Goal: Information Seeking & Learning: Check status

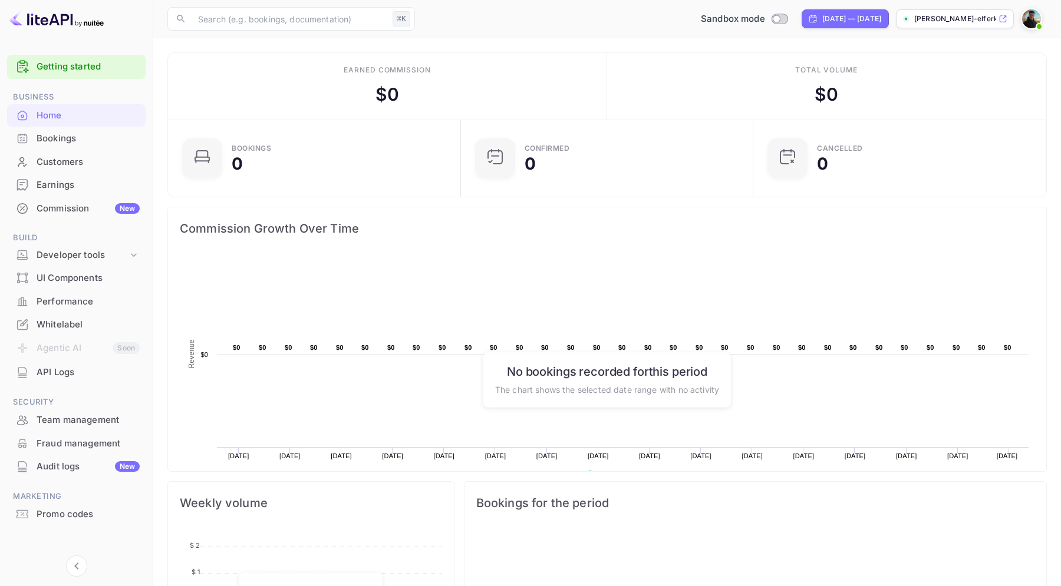
click at [68, 187] on div "Earnings" at bounding box center [88, 186] width 103 height 14
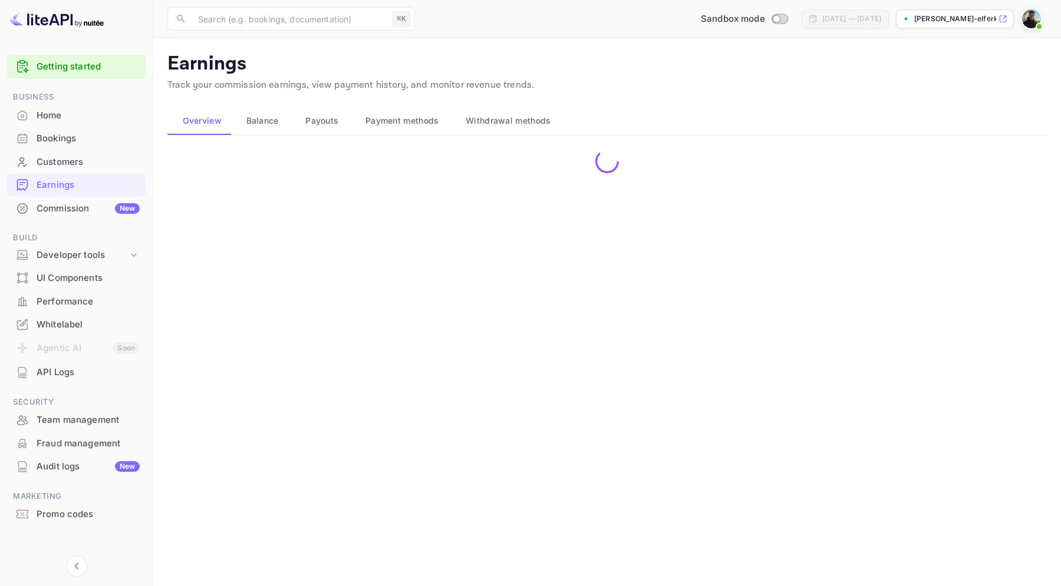
click at [69, 206] on div "Commission New" at bounding box center [88, 209] width 103 height 14
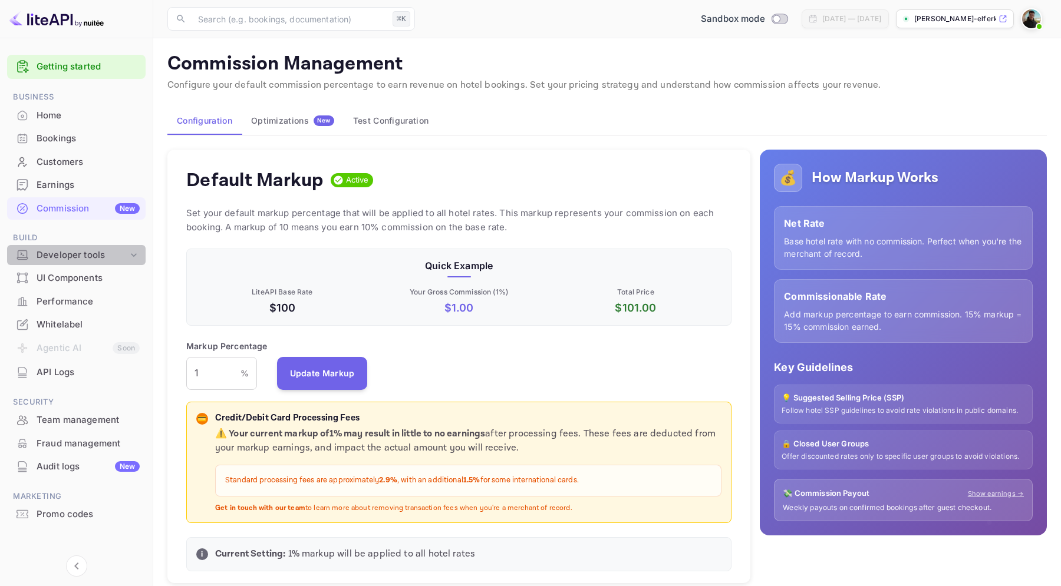
click at [97, 263] on div "Developer tools" at bounding box center [76, 255] width 139 height 21
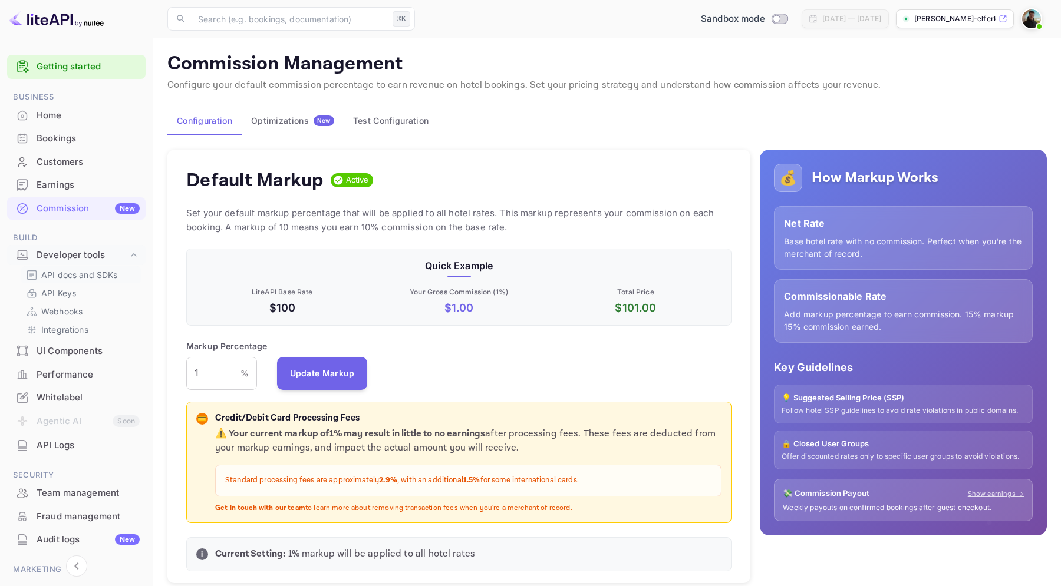
click at [94, 279] on p "API docs and SDKs" at bounding box center [79, 275] width 77 height 12
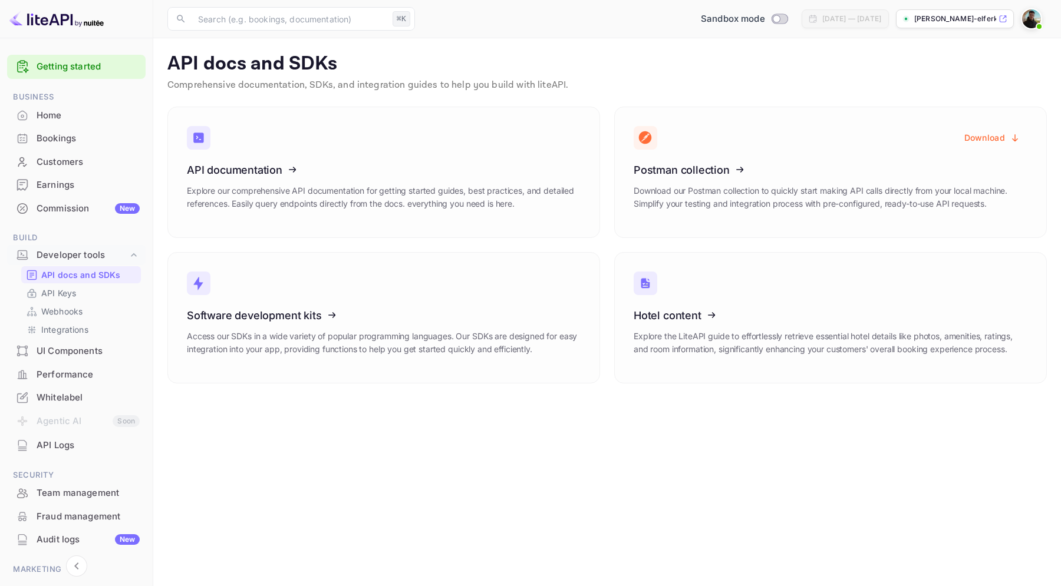
click at [97, 283] on div "API docs and SDKs API Keys Webhooks Integrations" at bounding box center [76, 302] width 139 height 72
click at [91, 293] on link "API Keys" at bounding box center [81, 293] width 110 height 12
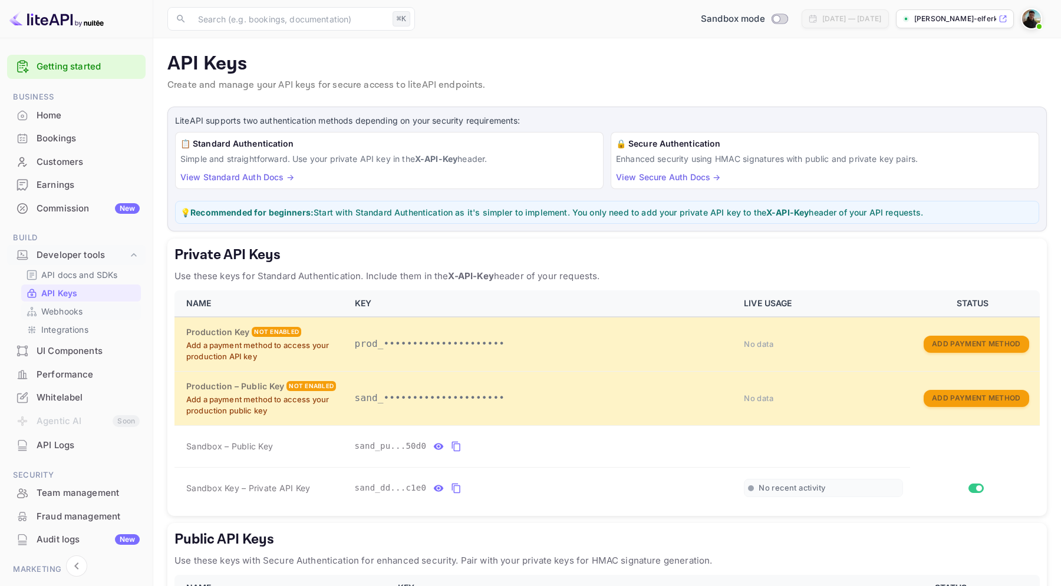
click at [75, 312] on p "Webhooks" at bounding box center [61, 311] width 41 height 12
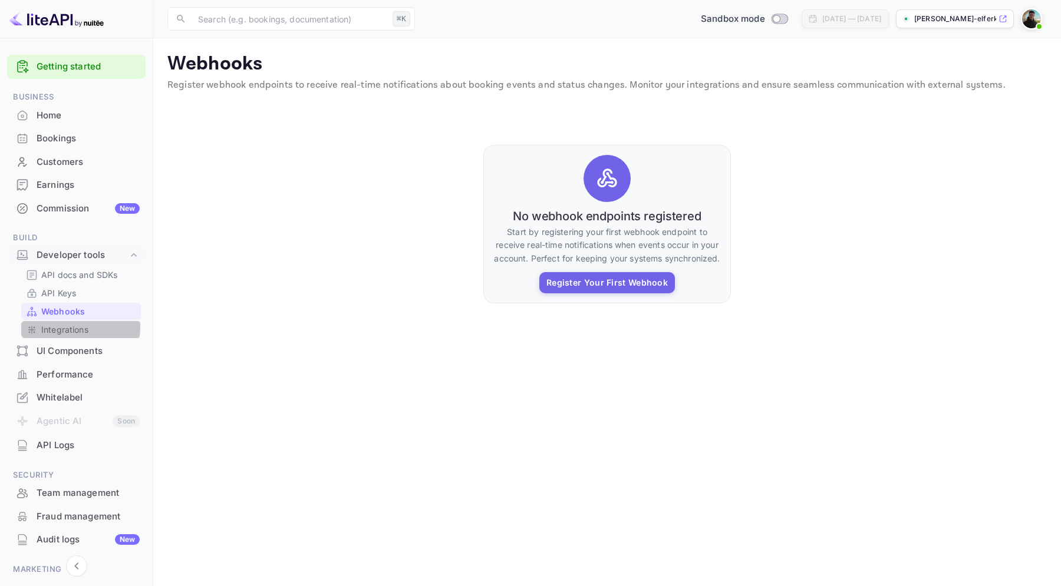
click at [75, 327] on p "Integrations" at bounding box center [64, 330] width 47 height 12
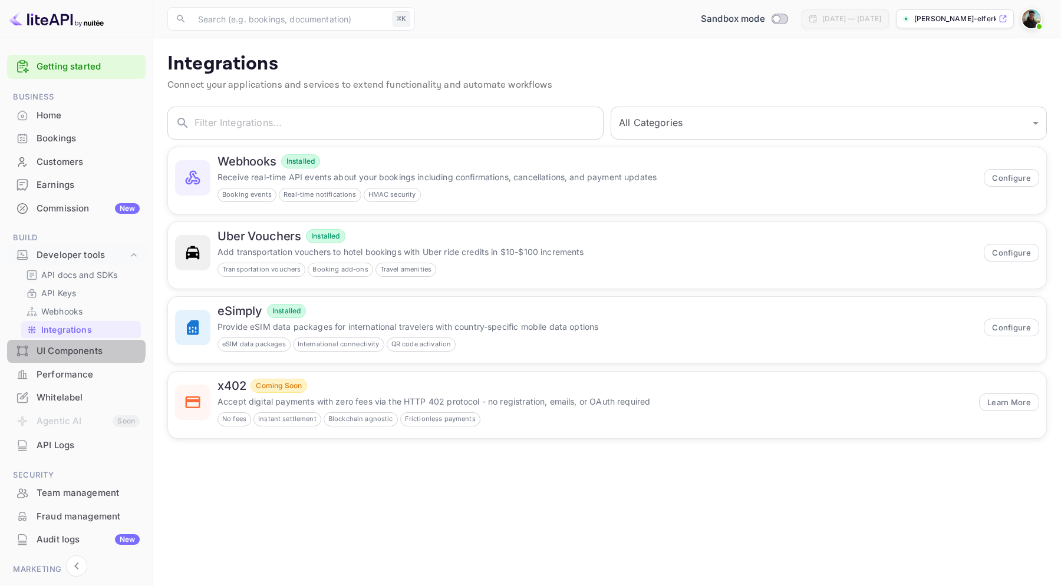
click at [70, 345] on div "UI Components" at bounding box center [88, 352] width 103 height 14
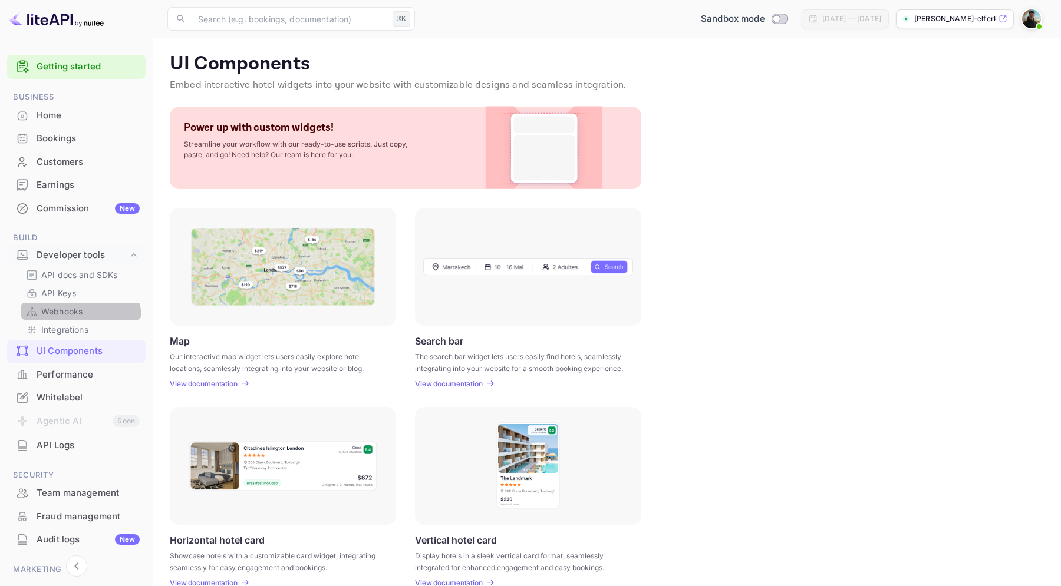
click at [80, 319] on div "Webhooks" at bounding box center [81, 311] width 120 height 17
click at [78, 329] on p "Integrations" at bounding box center [64, 330] width 47 height 12
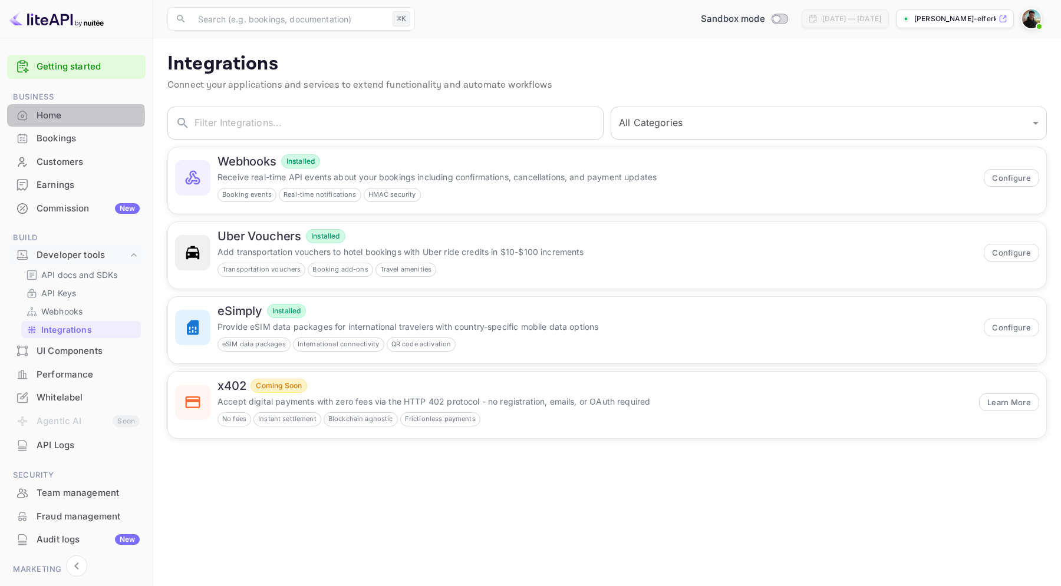
click at [61, 116] on div "Home" at bounding box center [88, 116] width 103 height 14
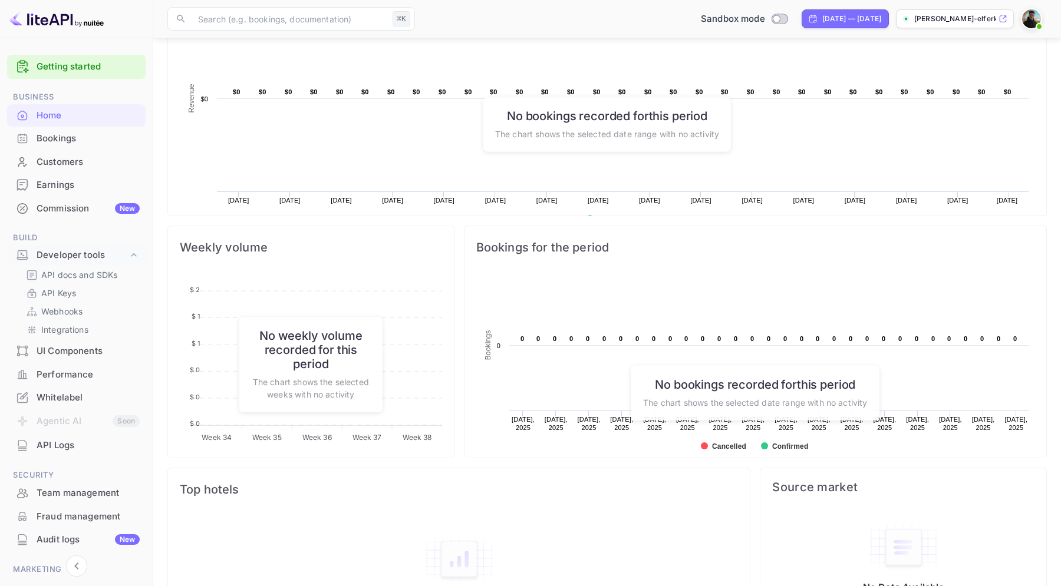
scroll to position [314, 0]
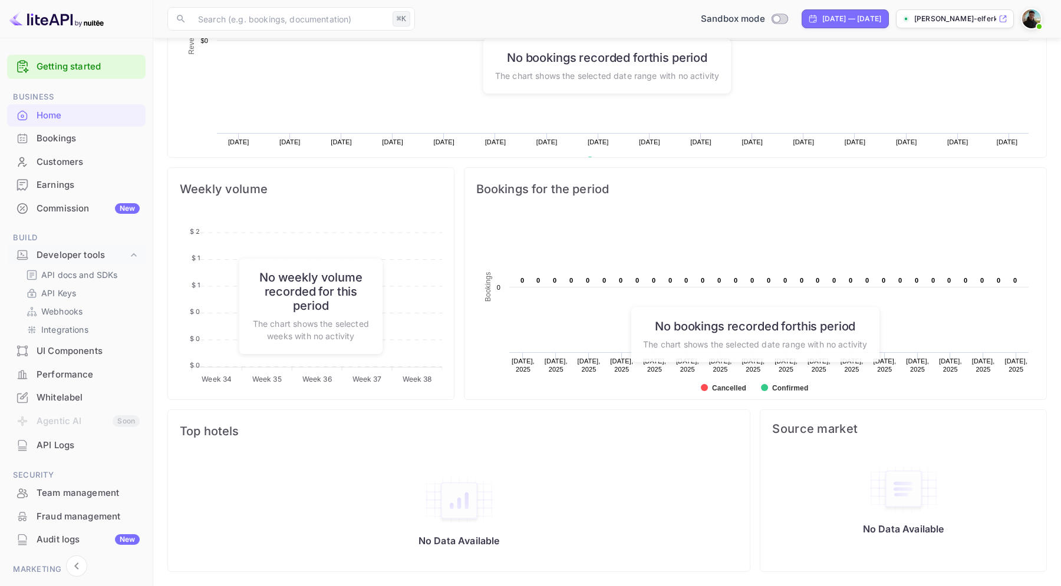
click at [110, 145] on div "Bookings" at bounding box center [76, 138] width 139 height 23
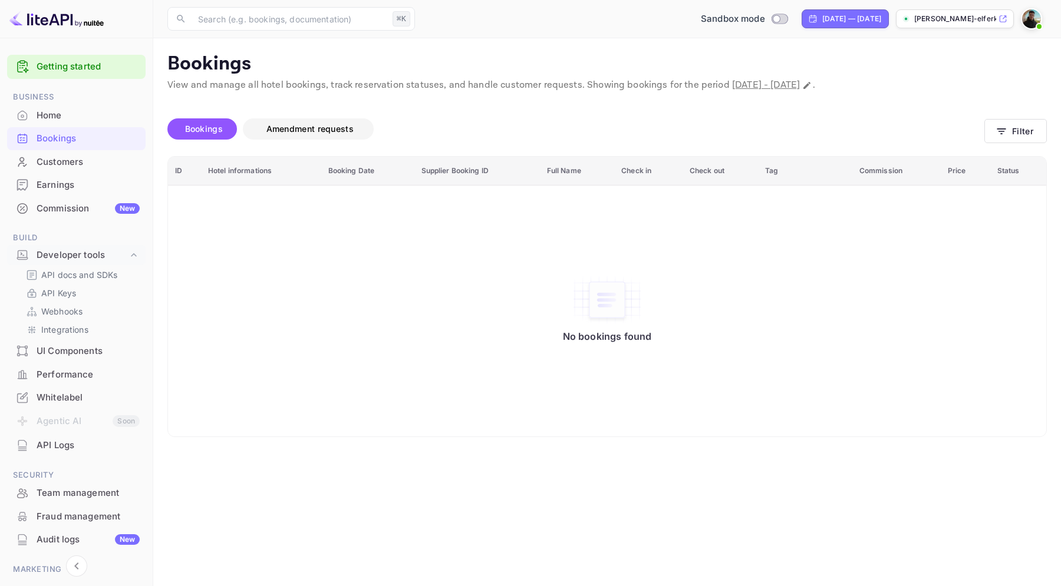
click at [270, 128] on span "Amendment requests" at bounding box center [309, 129] width 87 height 10
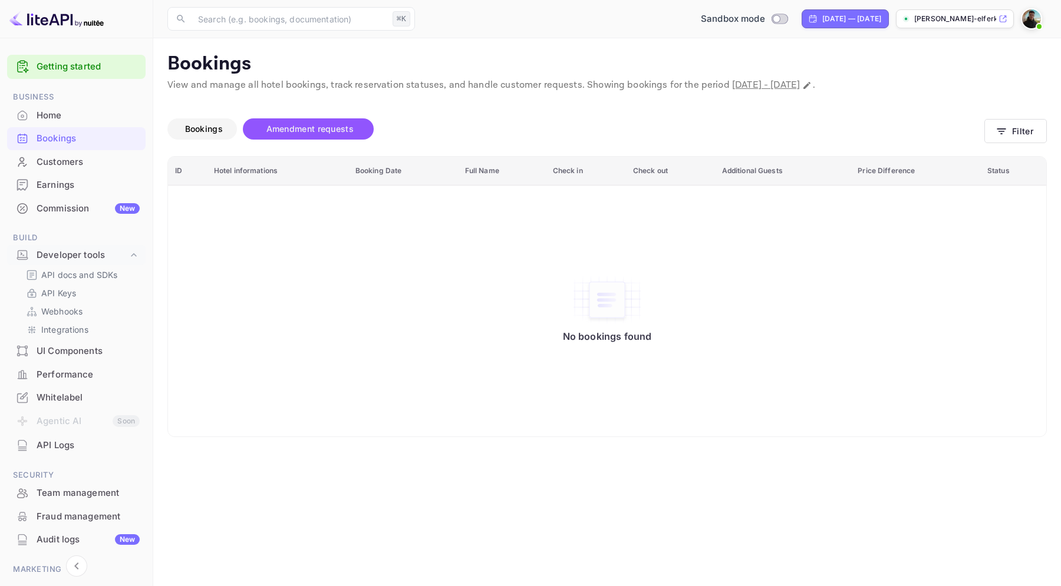
click at [217, 128] on span "Bookings" at bounding box center [204, 129] width 38 height 10
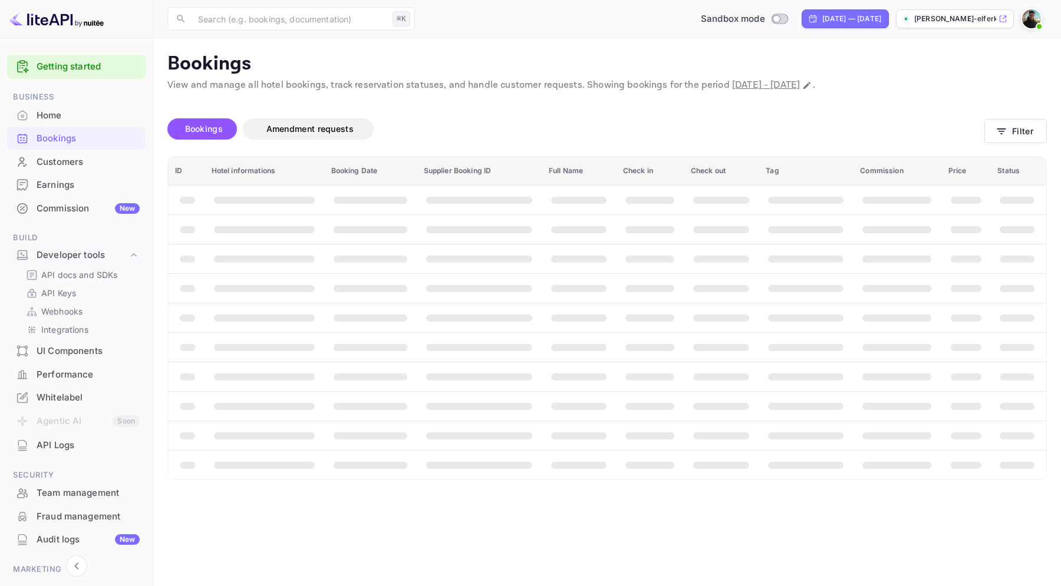
click at [103, 158] on div "Customers" at bounding box center [88, 163] width 103 height 14
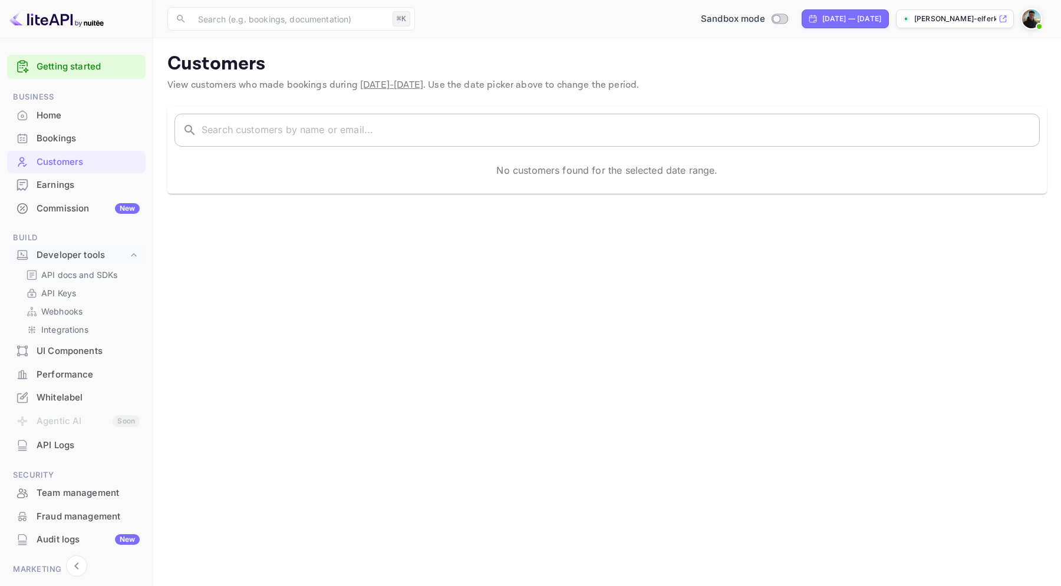
click at [410, 127] on input "text" at bounding box center [621, 130] width 838 height 33
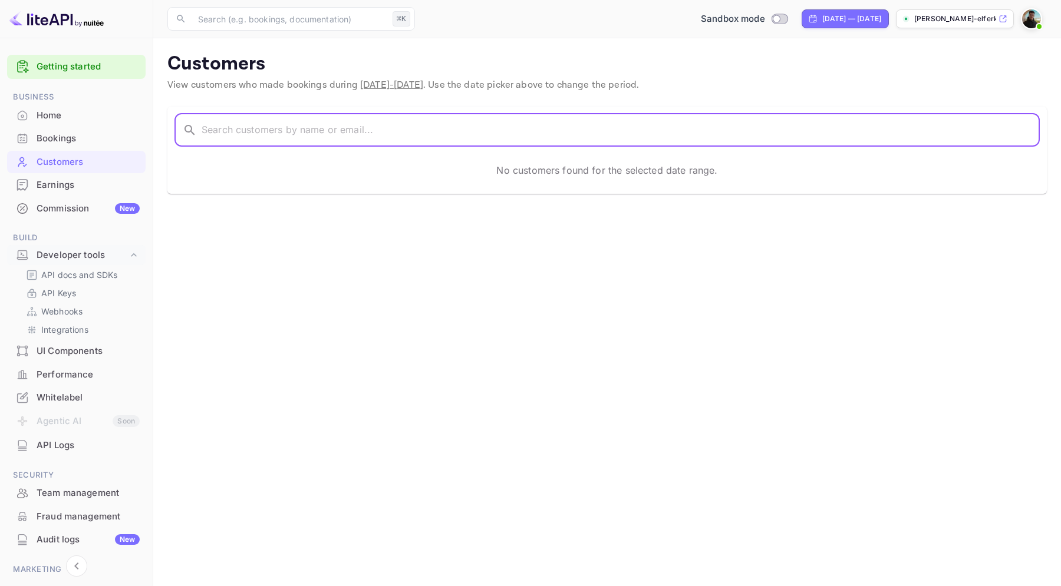
click at [444, 312] on main "Customers View customers who made bookings during Aug 18 - Sep 17, 2025 . Use t…" at bounding box center [607, 312] width 908 height 548
click at [545, 145] on input "text" at bounding box center [621, 130] width 838 height 33
click at [565, 191] on div "​ ​ No customers found for the selected date range." at bounding box center [606, 150] width 879 height 87
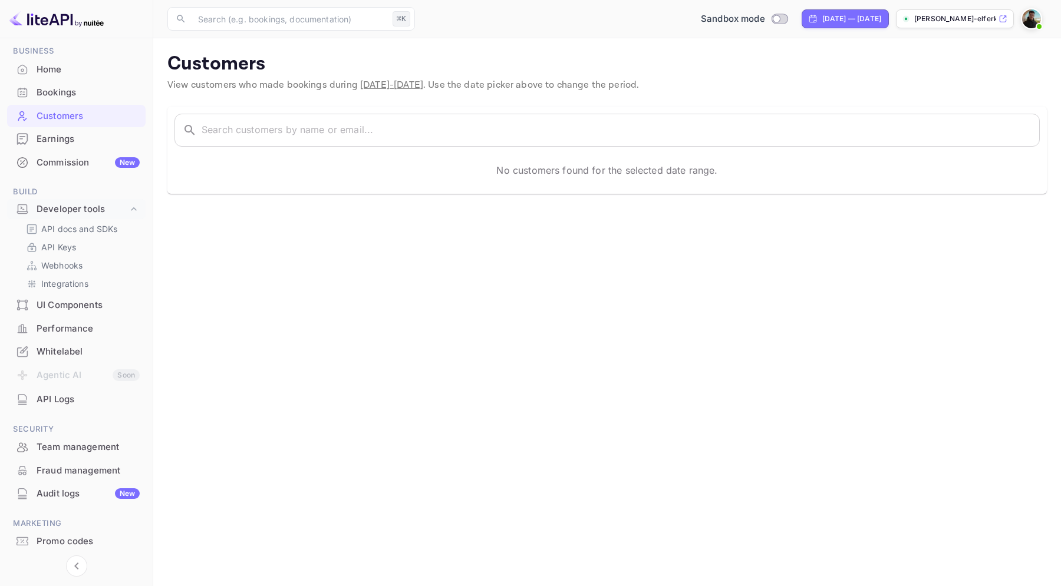
scroll to position [78, 0]
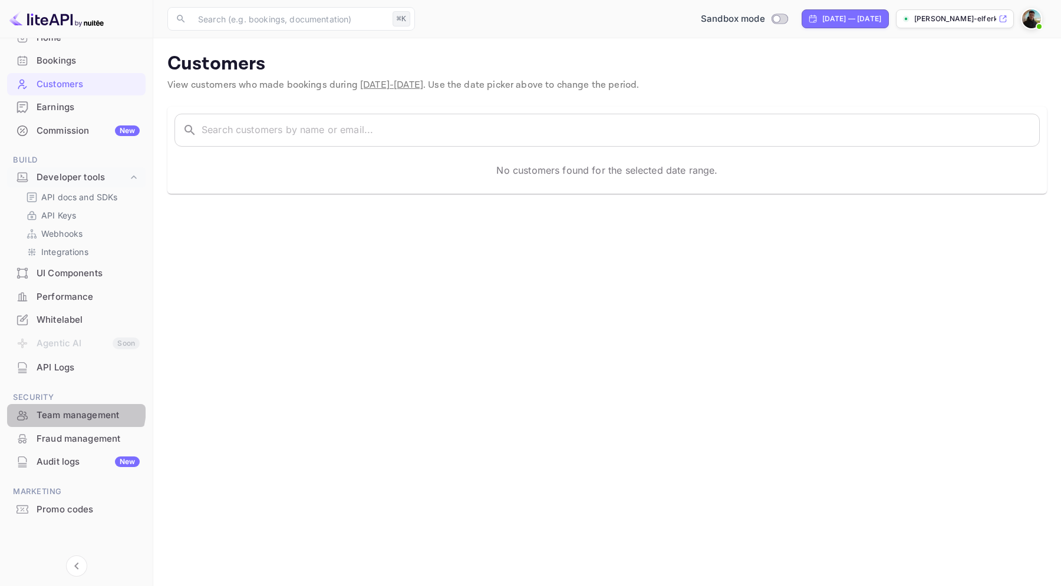
click at [64, 408] on div "Team management" at bounding box center [76, 415] width 139 height 23
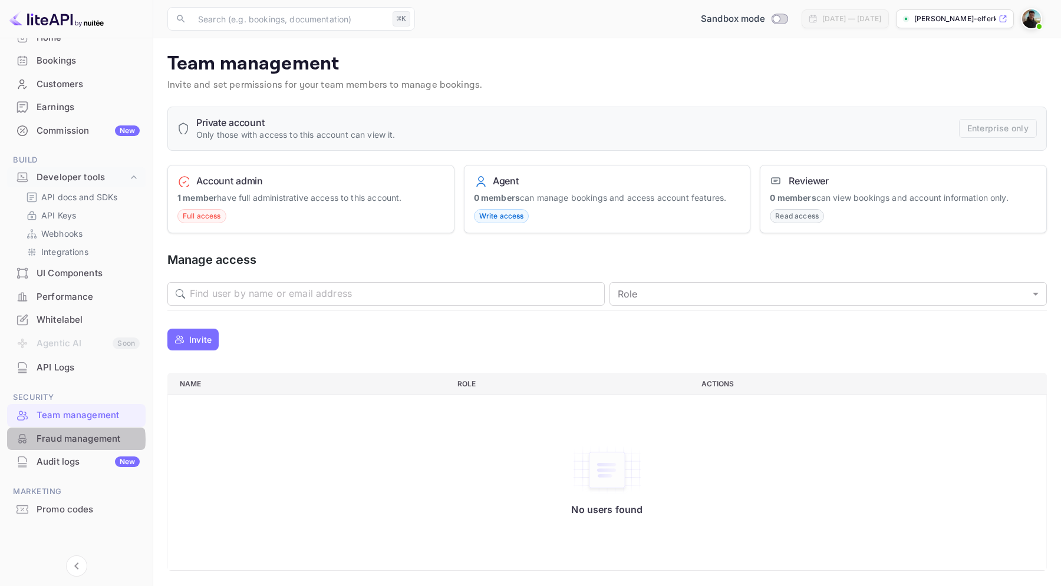
click at [75, 440] on div "Fraud management" at bounding box center [88, 440] width 103 height 14
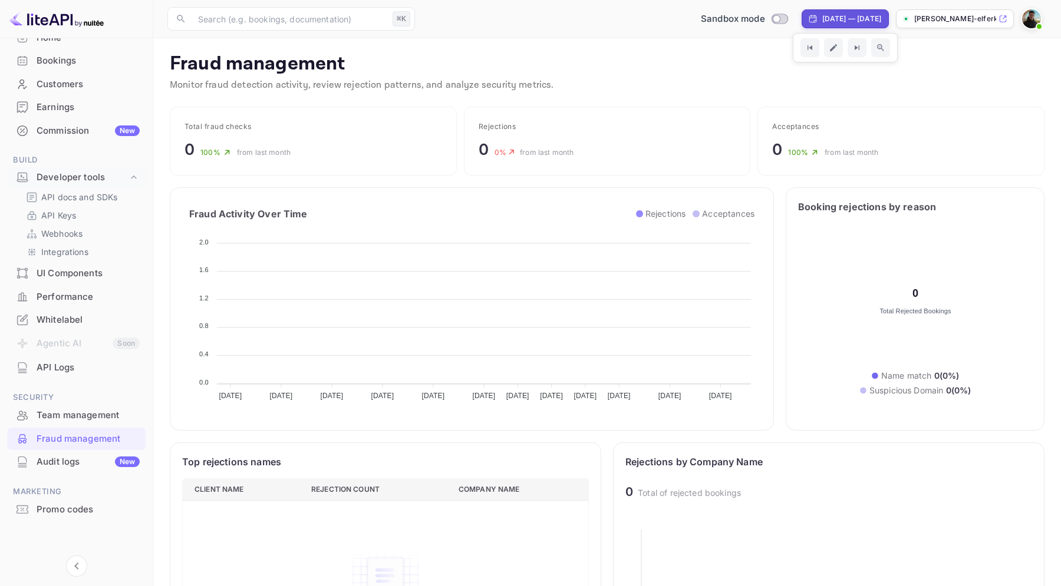
click at [829, 19] on div "[DATE] — [DATE]" at bounding box center [851, 19] width 59 height 11
select select "7"
select select "2025"
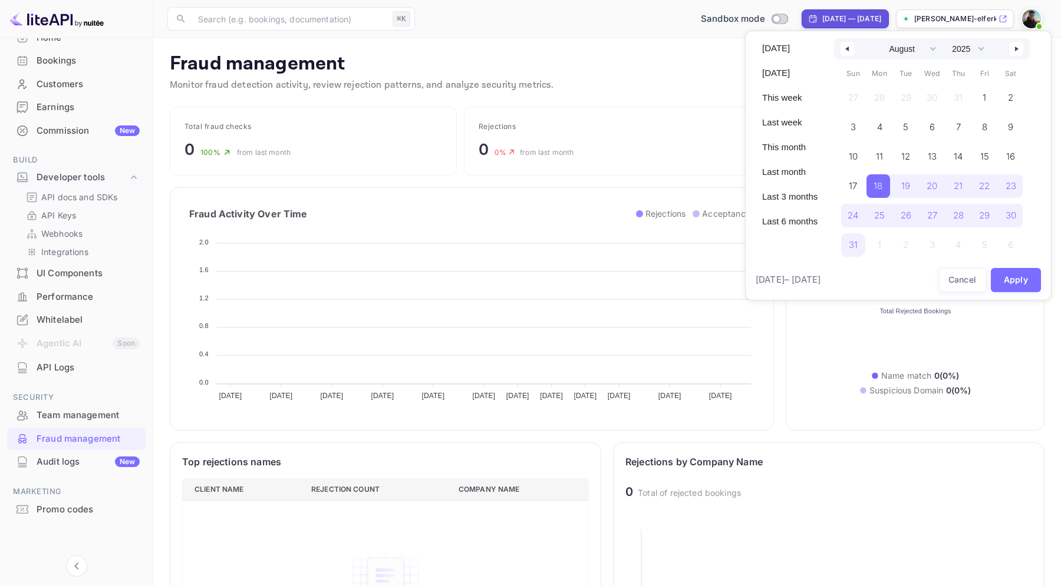
click at [608, 67] on div at bounding box center [530, 293] width 1061 height 586
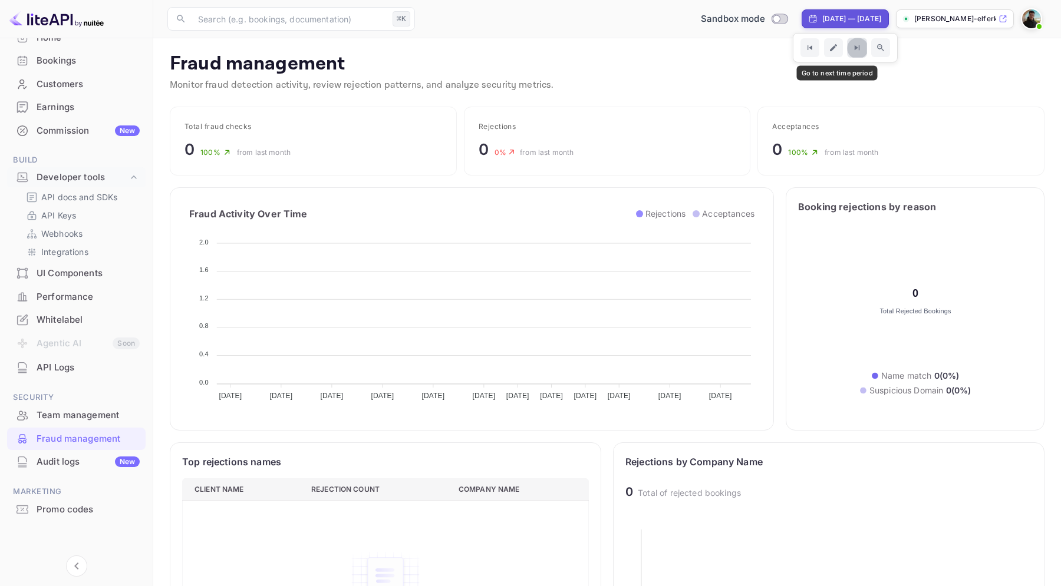
click at [855, 47] on icon "Go to next time period" at bounding box center [857, 47] width 5 height 5
click at [786, 89] on p "Monitor fraud detection activity, review rejection patterns, and analyze securi…" at bounding box center [607, 85] width 875 height 14
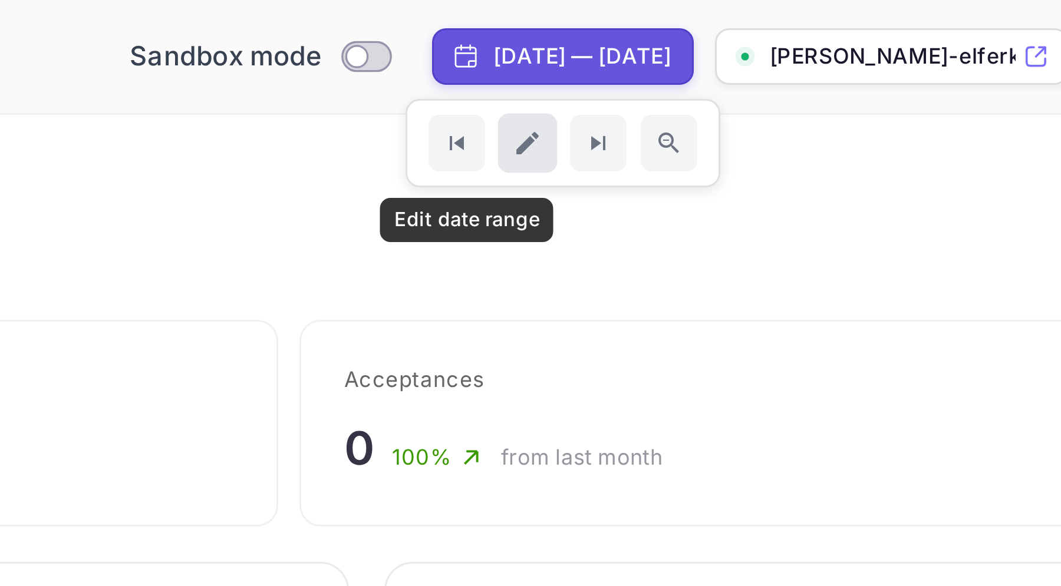
click at [823, 54] on button "Edit date range" at bounding box center [833, 48] width 20 height 20
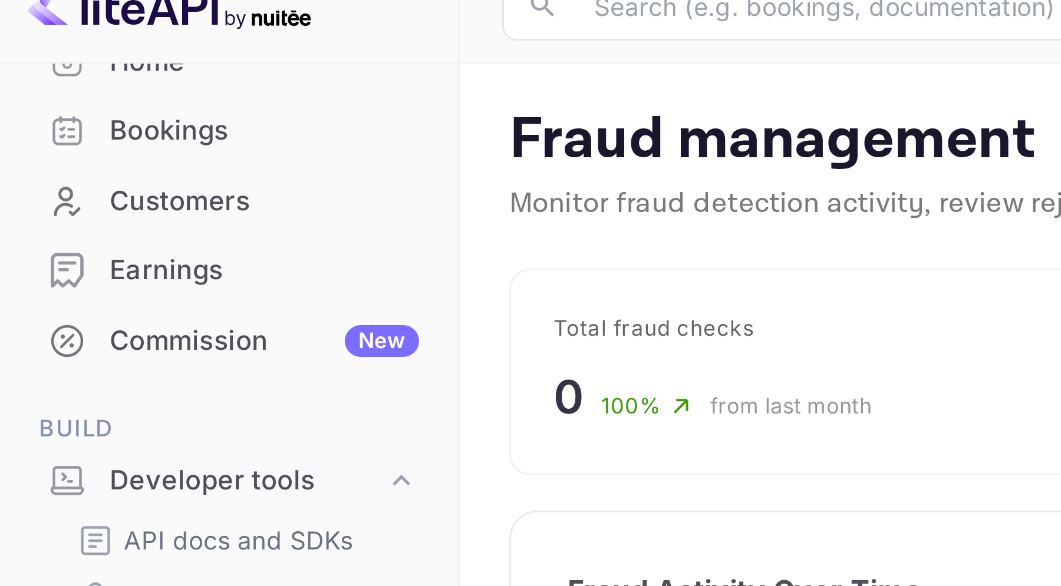
select select "7"
select select "2025"
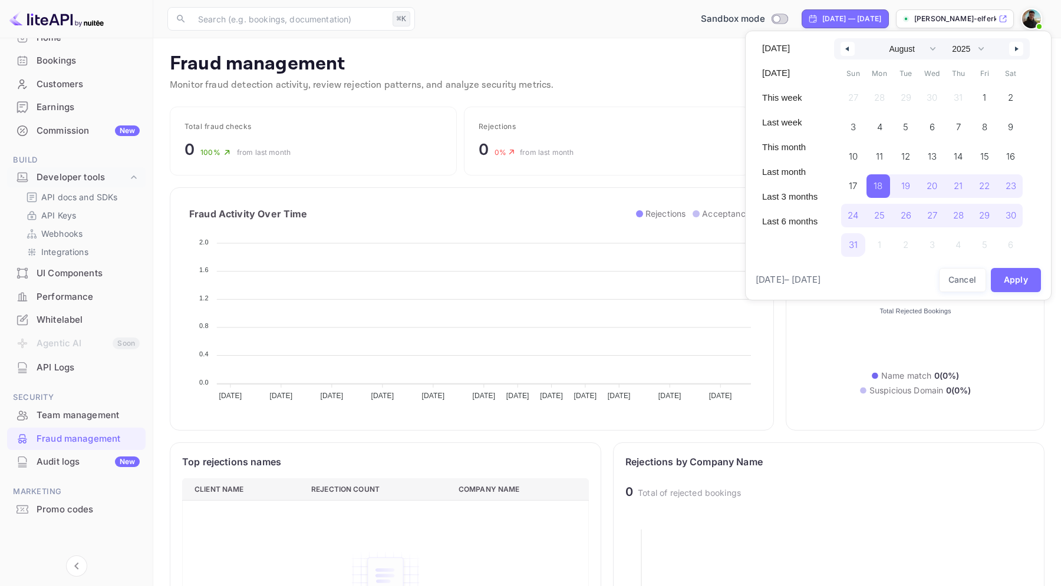
click at [671, 72] on div at bounding box center [530, 293] width 1061 height 586
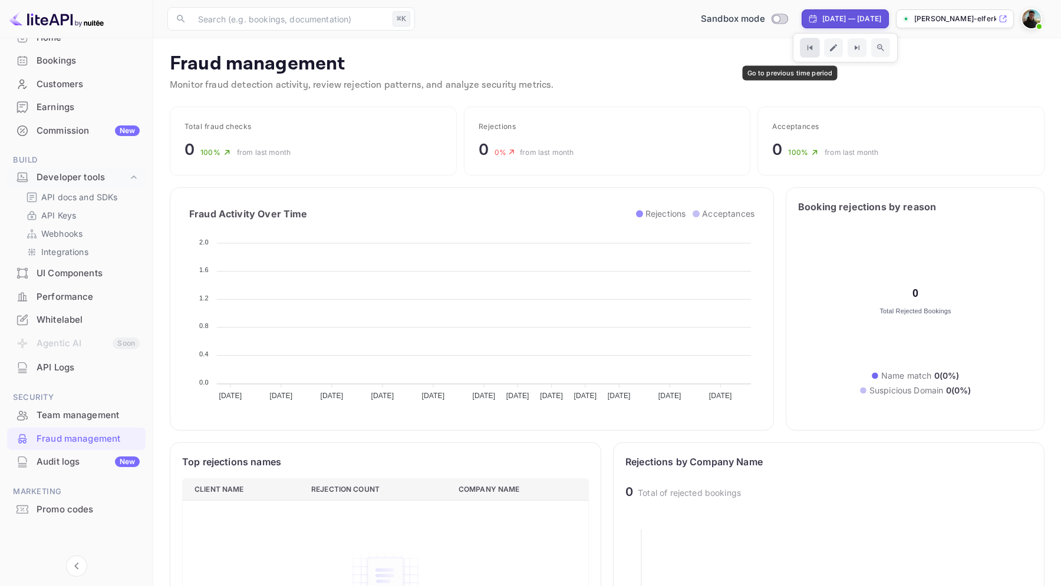
click at [805, 45] on icon "Go to previous time period" at bounding box center [810, 48] width 10 height 10
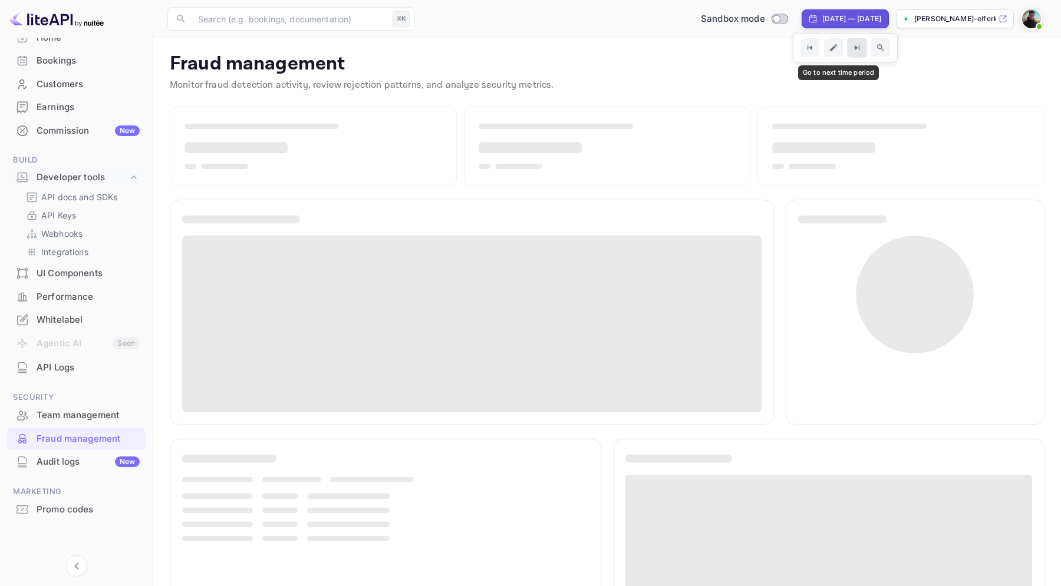
click at [852, 52] on icon "Go to next time period" at bounding box center [857, 48] width 10 height 10
click at [871, 50] on button "Zoom out time range" at bounding box center [881, 48] width 20 height 20
click at [946, 89] on p "Monitor fraud detection activity, review rejection patterns, and analyze securi…" at bounding box center [607, 85] width 875 height 14
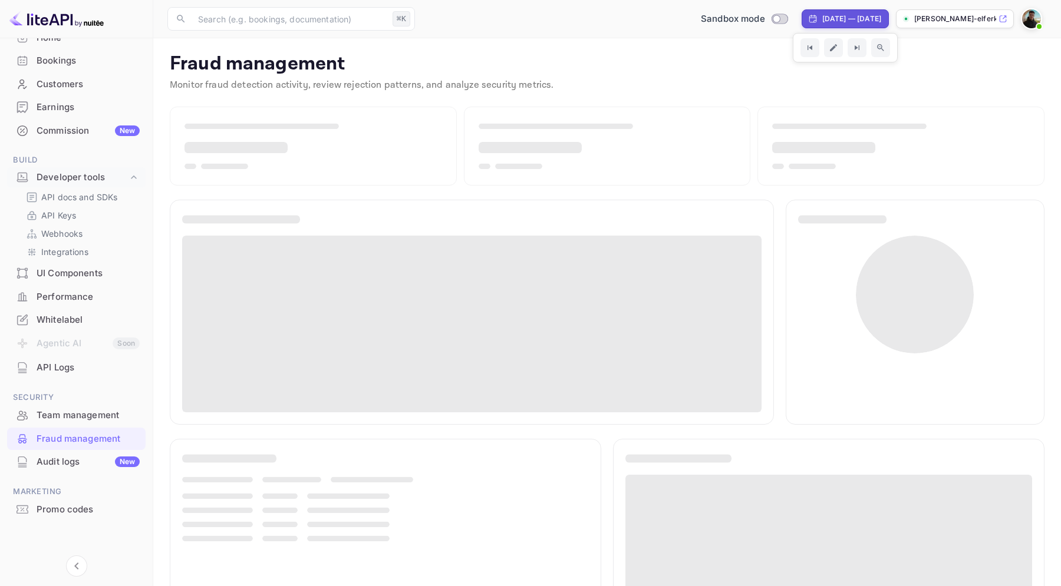
click at [1035, 14] on img at bounding box center [1031, 18] width 19 height 19
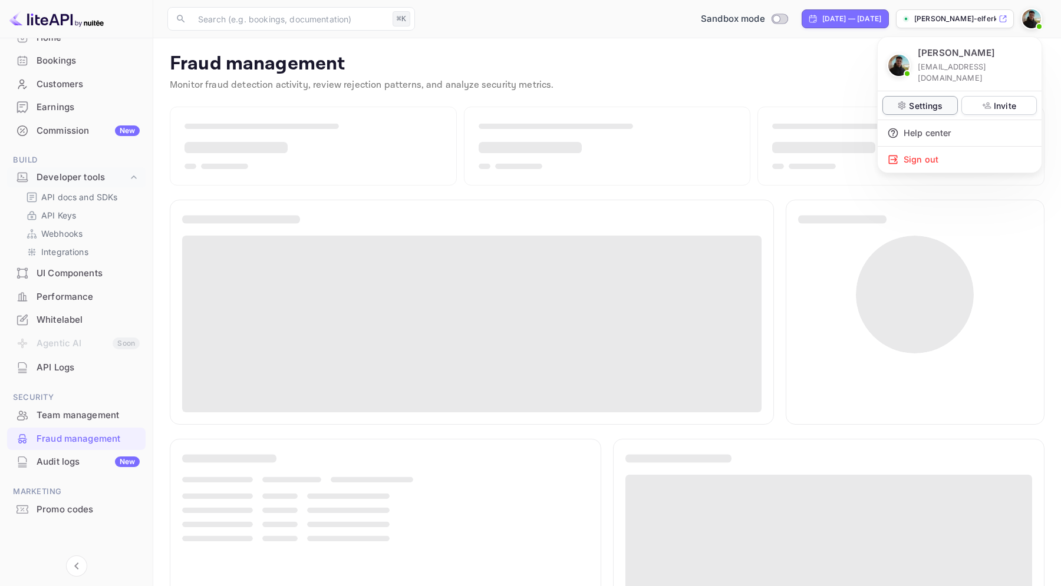
click at [940, 100] on p "Settings" at bounding box center [926, 106] width 34 height 12
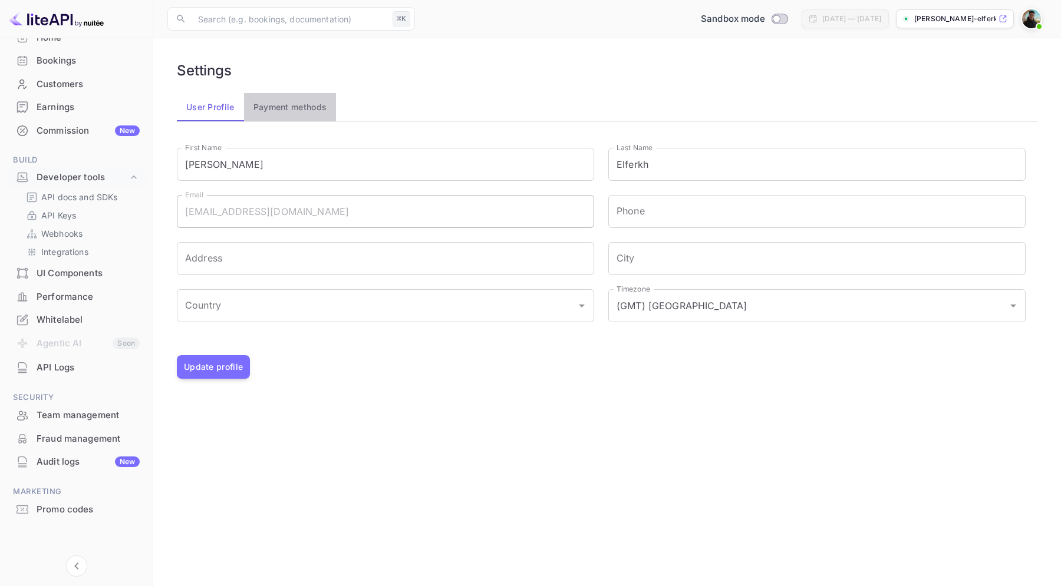
click at [285, 101] on button "Payment methods" at bounding box center [290, 107] width 93 height 28
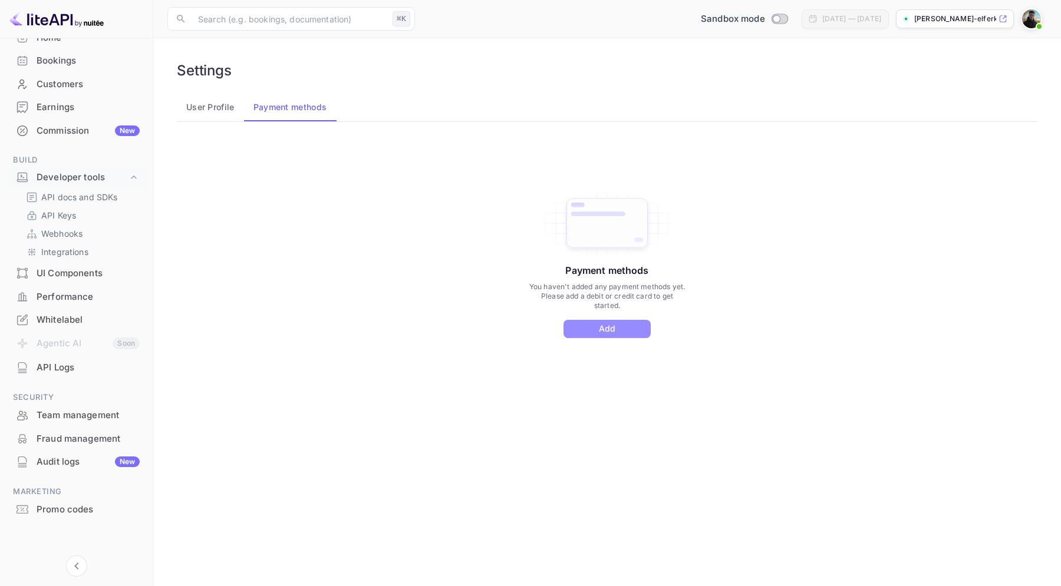
click at [614, 329] on button "Add" at bounding box center [606, 329] width 87 height 18
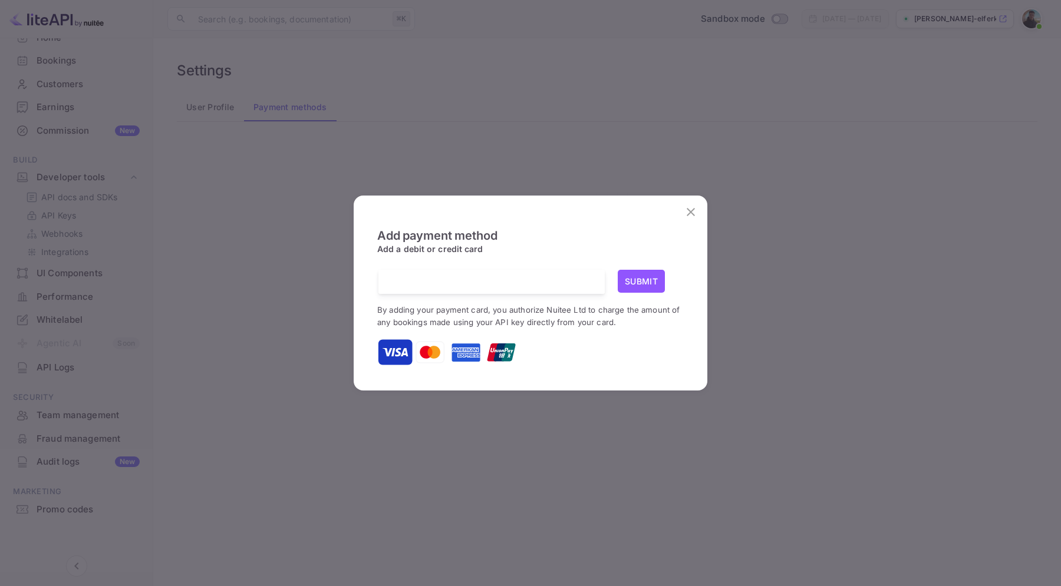
click at [691, 211] on icon "close" at bounding box center [691, 212] width 8 height 8
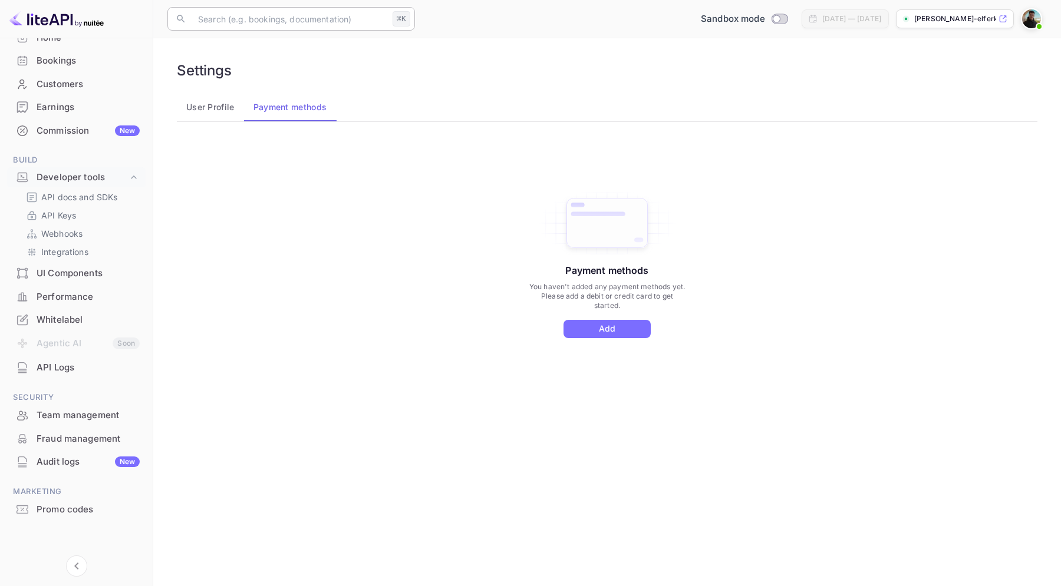
click at [367, 18] on input "text" at bounding box center [289, 19] width 197 height 24
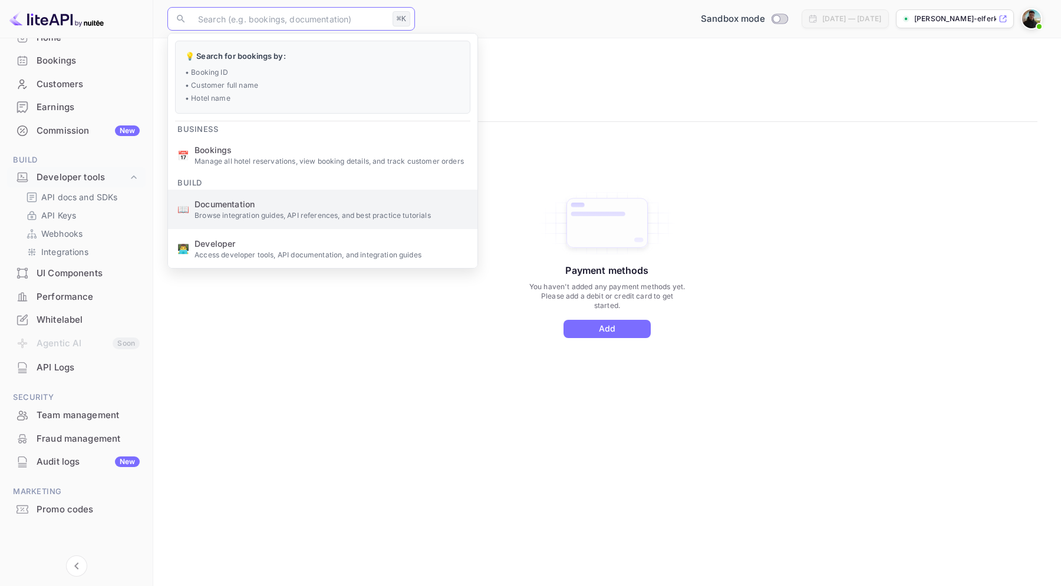
click at [307, 207] on span "Documentation" at bounding box center [330, 204] width 273 height 12
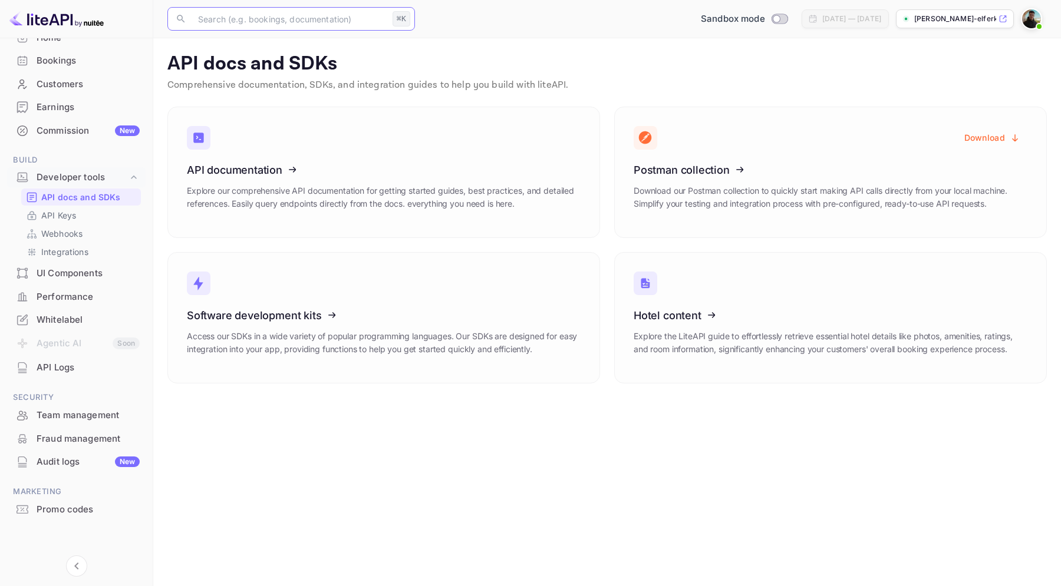
click at [301, 28] on input "text" at bounding box center [289, 19] width 197 height 24
click at [302, 26] on input "text" at bounding box center [289, 19] width 197 height 24
click at [380, 74] on p "API docs and SDKs" at bounding box center [606, 64] width 879 height 24
click at [342, 32] on div "​ ⌘K ​ Sandbox mode Jul 19, 2025 — Sep 17, 2025 jaber-elferkh-k8rs.nui..." at bounding box center [607, 19] width 908 height 38
click at [342, 23] on input "text" at bounding box center [289, 19] width 197 height 24
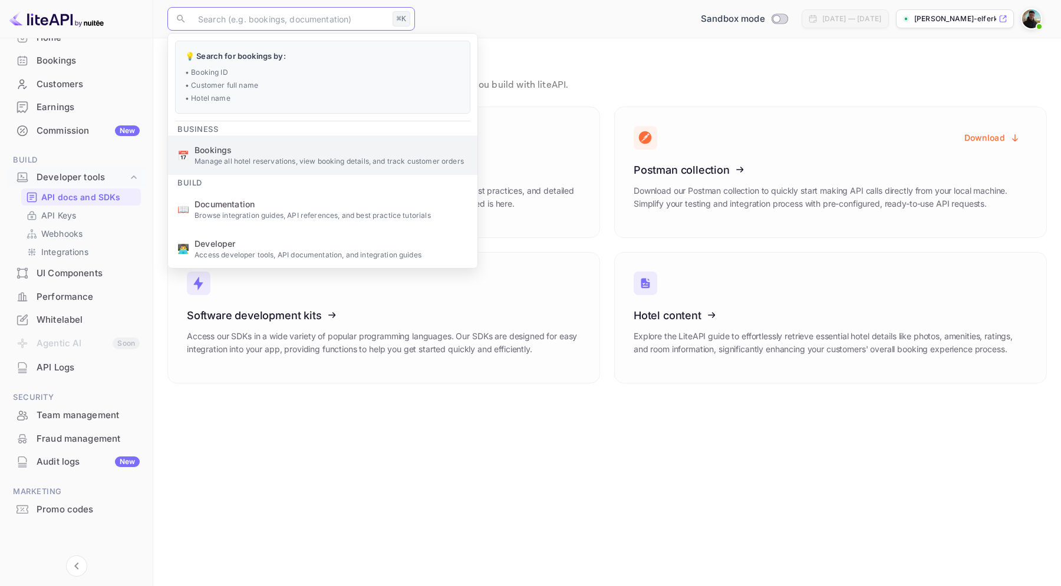
click at [281, 147] on span "Bookings" at bounding box center [330, 150] width 273 height 12
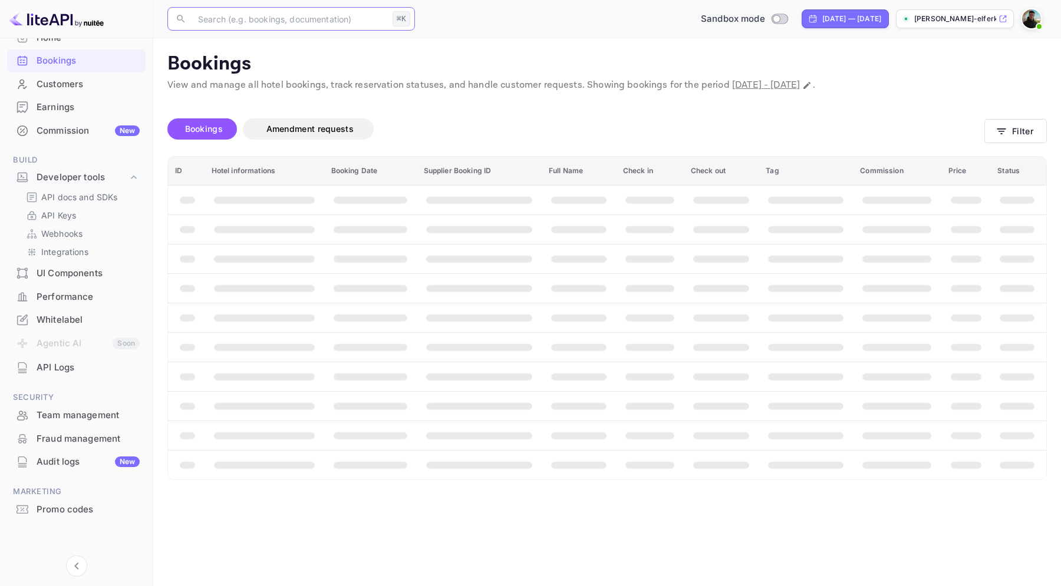
click at [282, 140] on div "Bookings Amendment requests" at bounding box center [575, 132] width 817 height 28
click at [282, 133] on span "Amendment requests" at bounding box center [309, 129] width 87 height 10
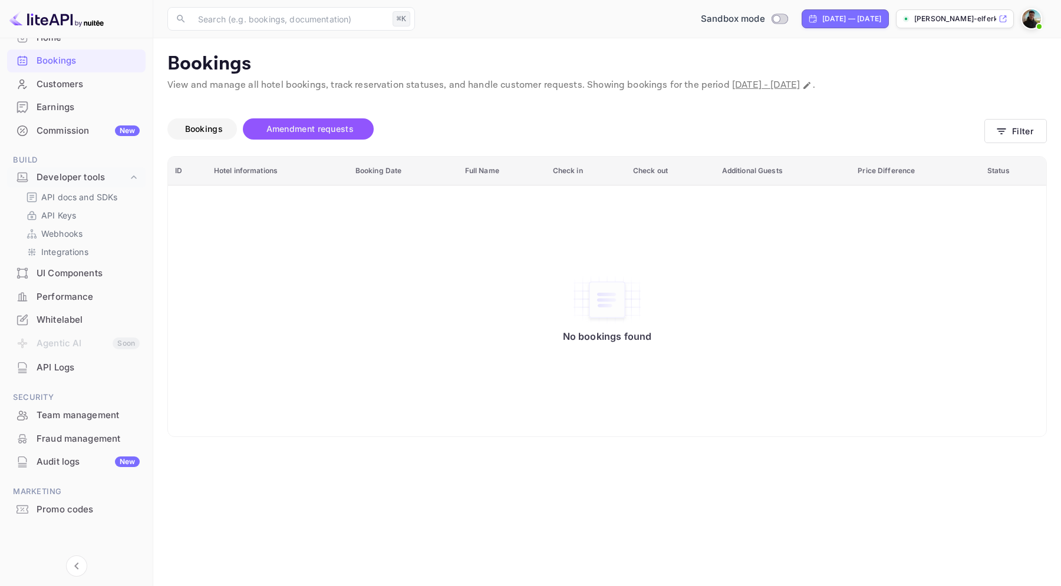
click at [221, 131] on span "Bookings" at bounding box center [204, 129] width 38 height 10
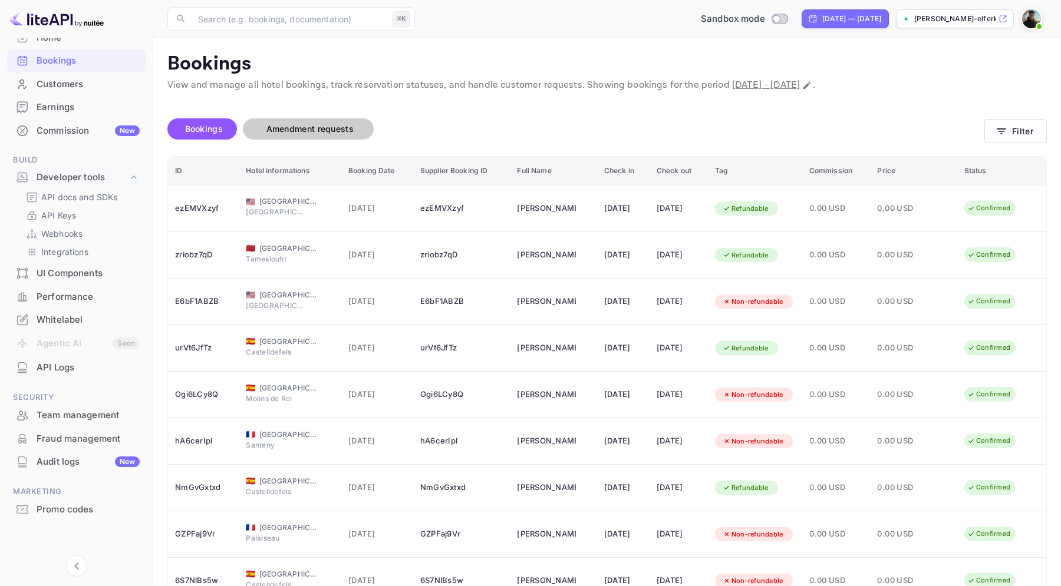
click at [256, 122] on span "Amendment requests" at bounding box center [310, 129] width 111 height 14
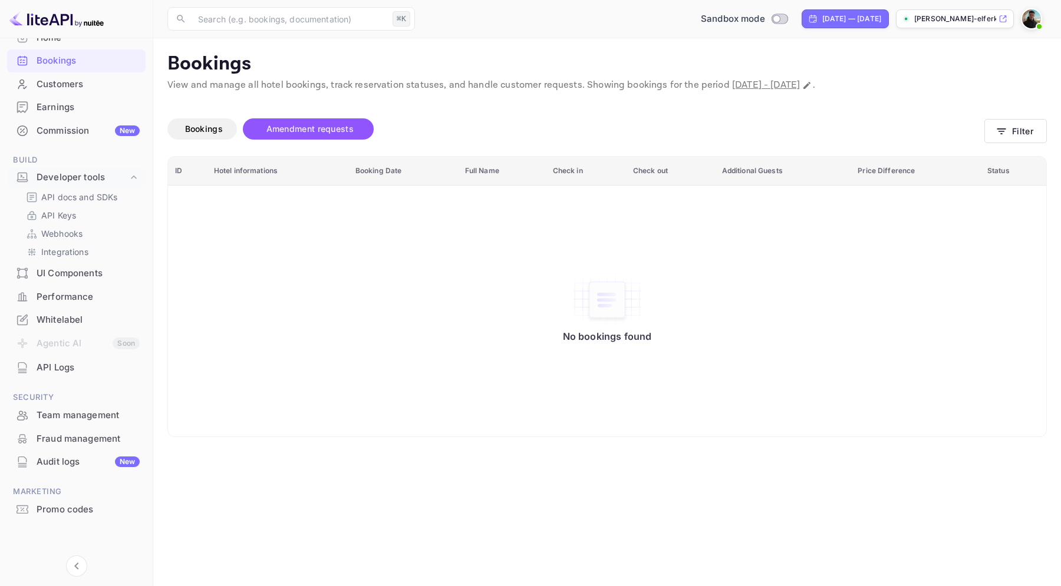
click at [114, 139] on div "Commission New" at bounding box center [76, 131] width 139 height 23
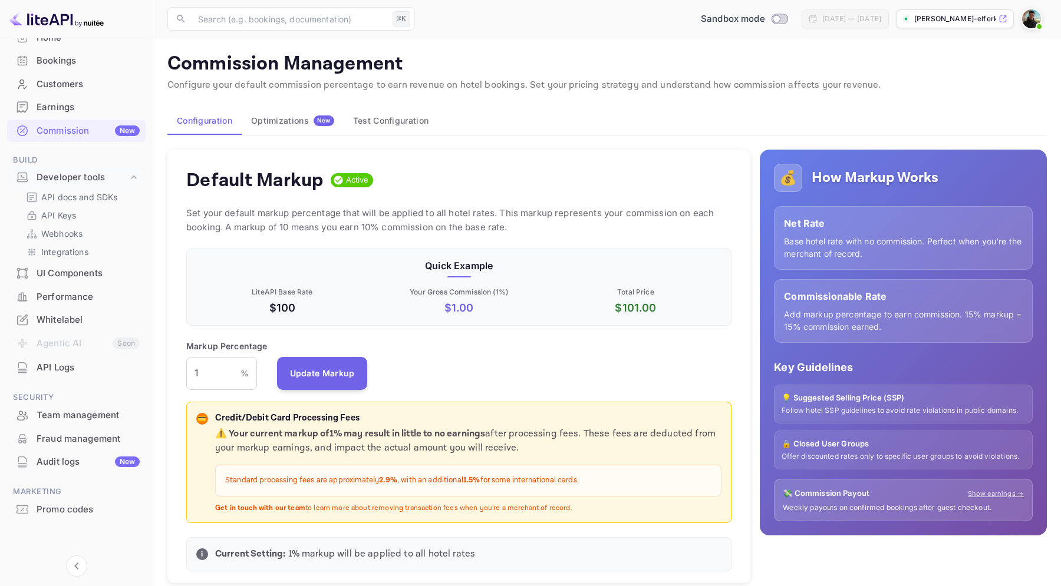
scroll to position [209, 545]
click at [803, 318] on p "Add markup percentage to earn commission. 15% markup = 15% commission earned." at bounding box center [903, 320] width 239 height 25
click at [822, 253] on p "Base hotel rate with no commission. Perfect when you're the merchant of record." at bounding box center [903, 247] width 239 height 25
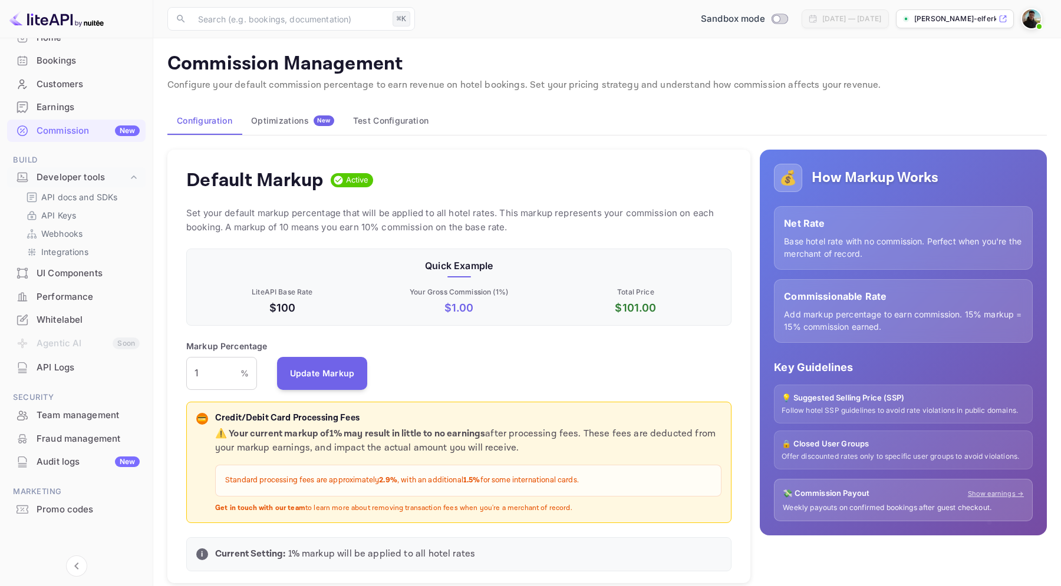
click at [822, 253] on p "Base hotel rate with no commission. Perfect when you're the merchant of record." at bounding box center [903, 247] width 239 height 25
click at [532, 371] on div "Markup Percentage 1 % ​ Update Markup" at bounding box center [458, 365] width 545 height 50
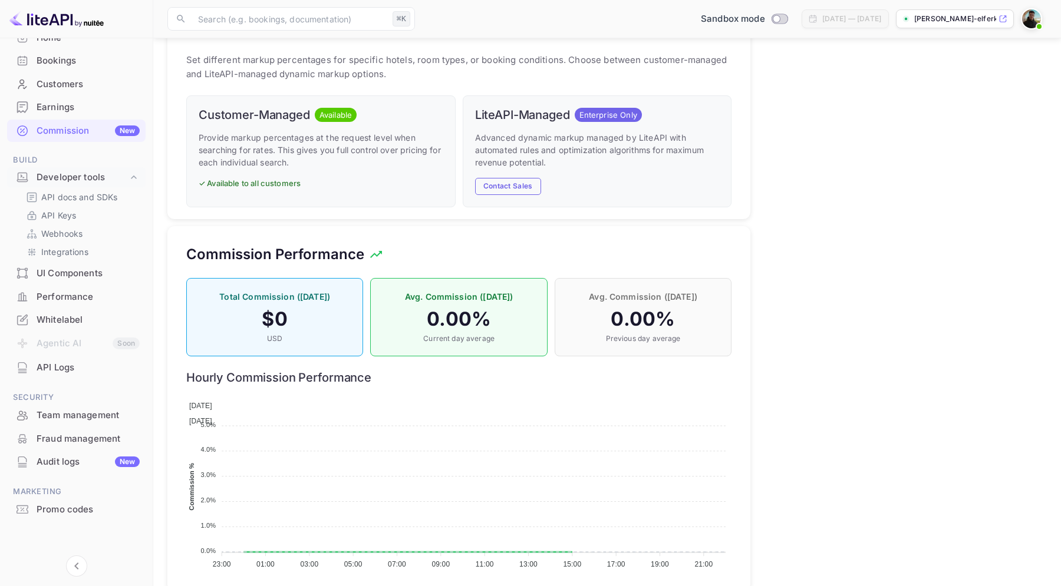
scroll to position [617, 0]
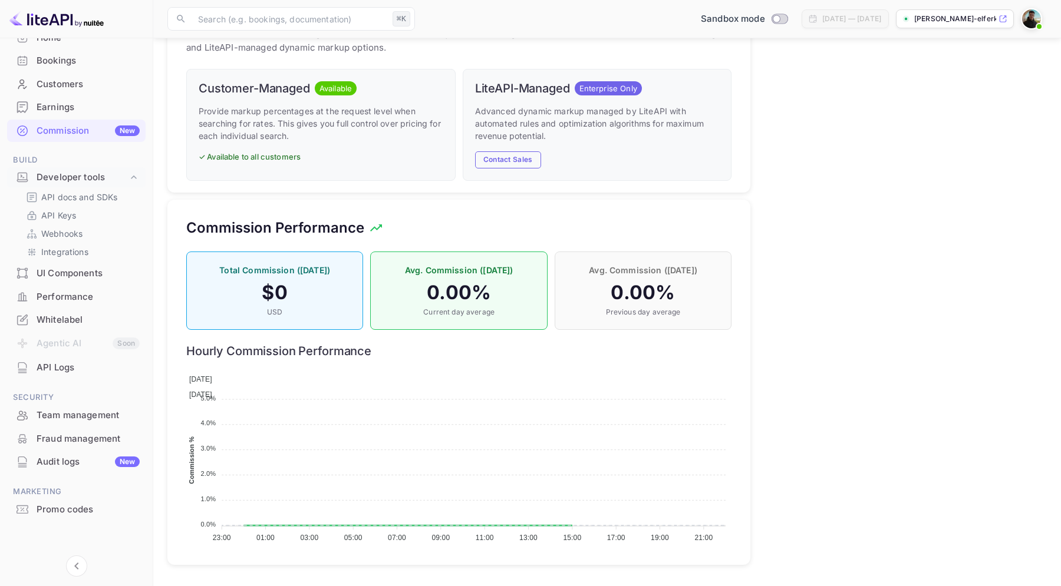
click at [468, 279] on div "Avg. Commission (Today) 0.00 % Current day average" at bounding box center [458, 291] width 177 height 78
click at [467, 270] on p "Avg. Commission (Today)" at bounding box center [459, 270] width 152 height 12
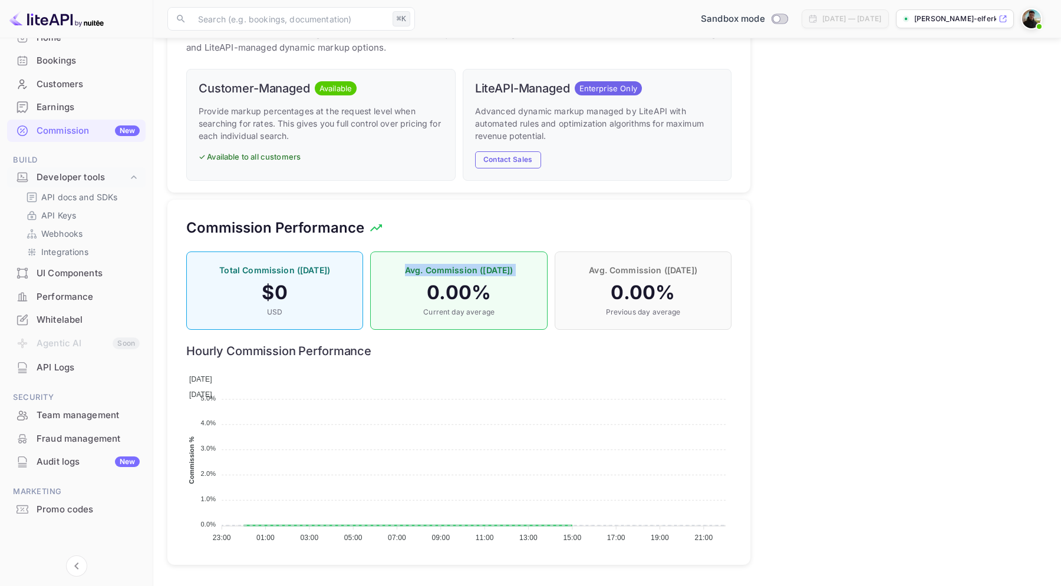
click at [467, 270] on p "Avg. Commission (Today)" at bounding box center [459, 270] width 152 height 12
click at [610, 260] on div "Avg. Commission (Yesterday) 0.00 % Previous day average" at bounding box center [643, 291] width 177 height 78
click at [271, 275] on p "Total Commission (Today)" at bounding box center [275, 270] width 152 height 12
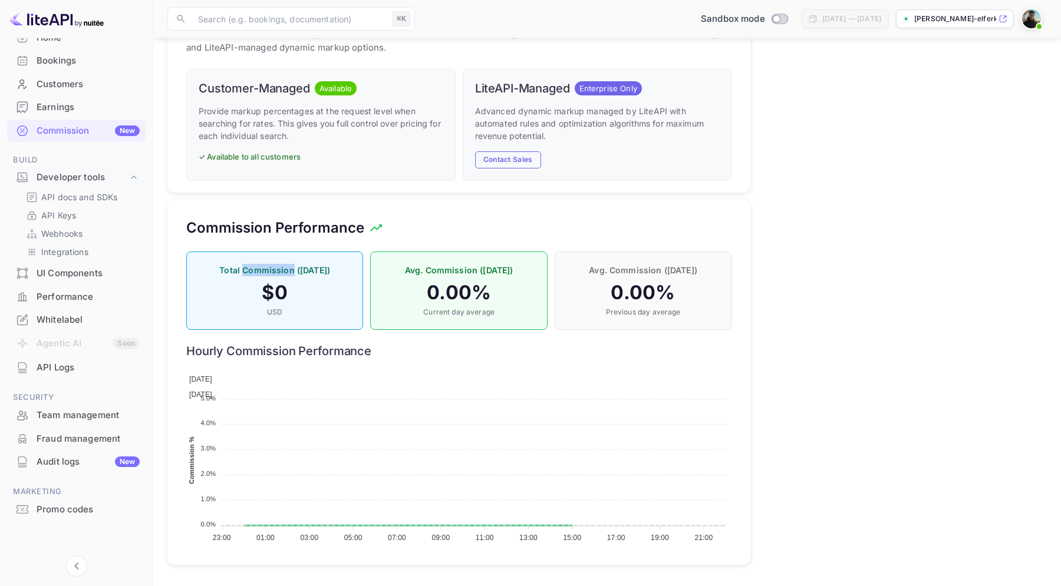
click at [271, 275] on p "Total Commission (Today)" at bounding box center [275, 270] width 152 height 12
click at [453, 294] on h4 "0.00 %" at bounding box center [459, 293] width 152 height 24
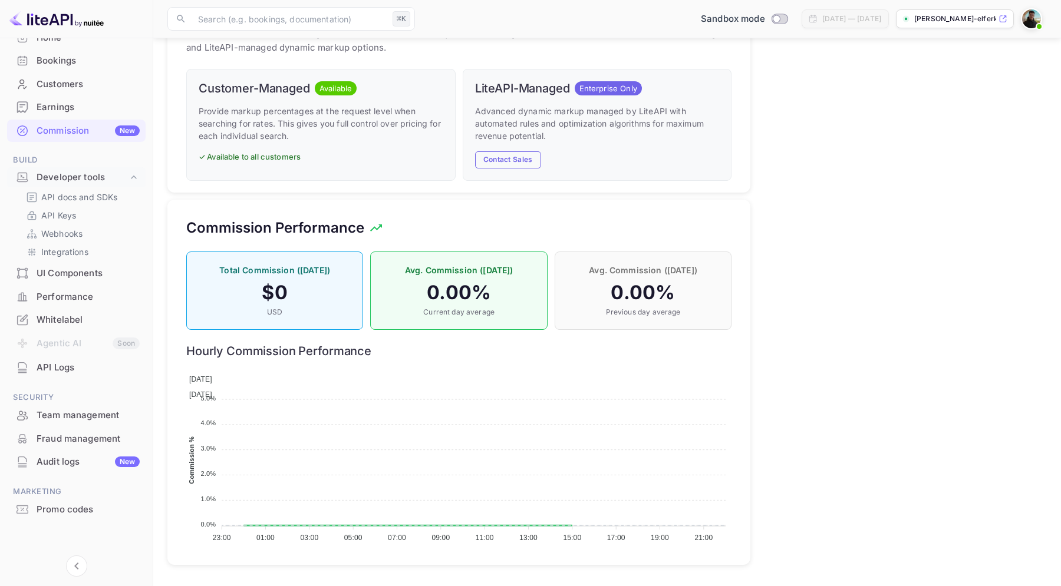
click at [644, 288] on h4 "0.00 %" at bounding box center [643, 293] width 152 height 24
click at [636, 313] on p "Previous day average" at bounding box center [643, 312] width 152 height 11
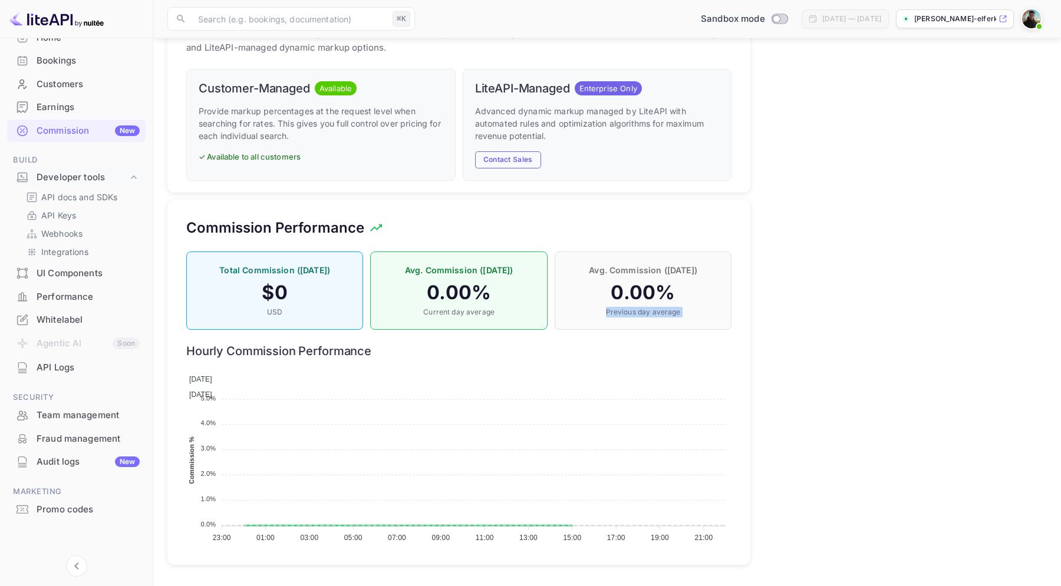
click at [636, 313] on p "Previous day average" at bounding box center [643, 312] width 152 height 11
click at [603, 332] on div "Total Commission (Today) $ 0 USD Avg. Commission (Today) 0.00 % Current day ave…" at bounding box center [458, 399] width 545 height 309
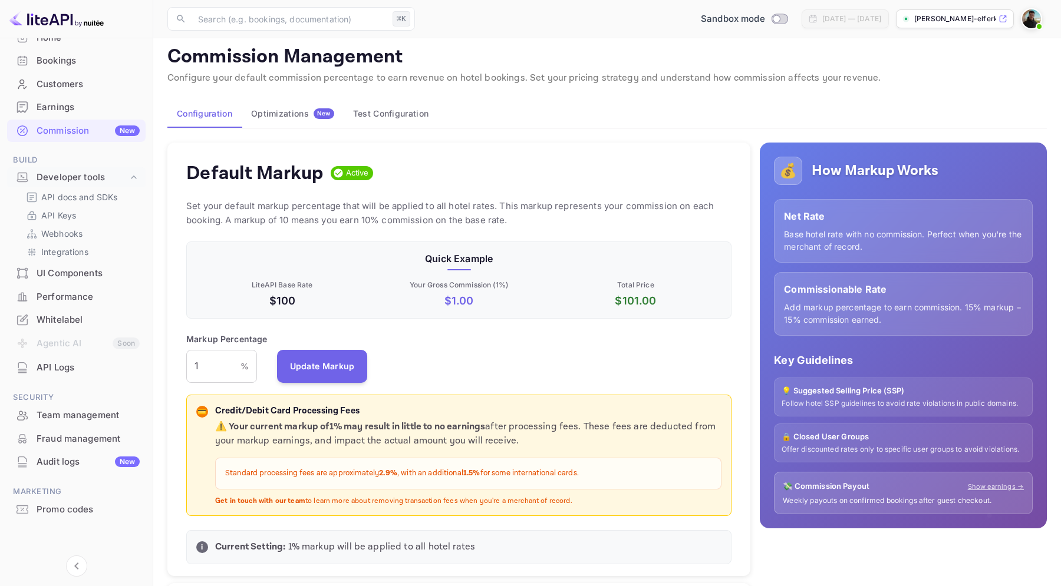
scroll to position [0, 0]
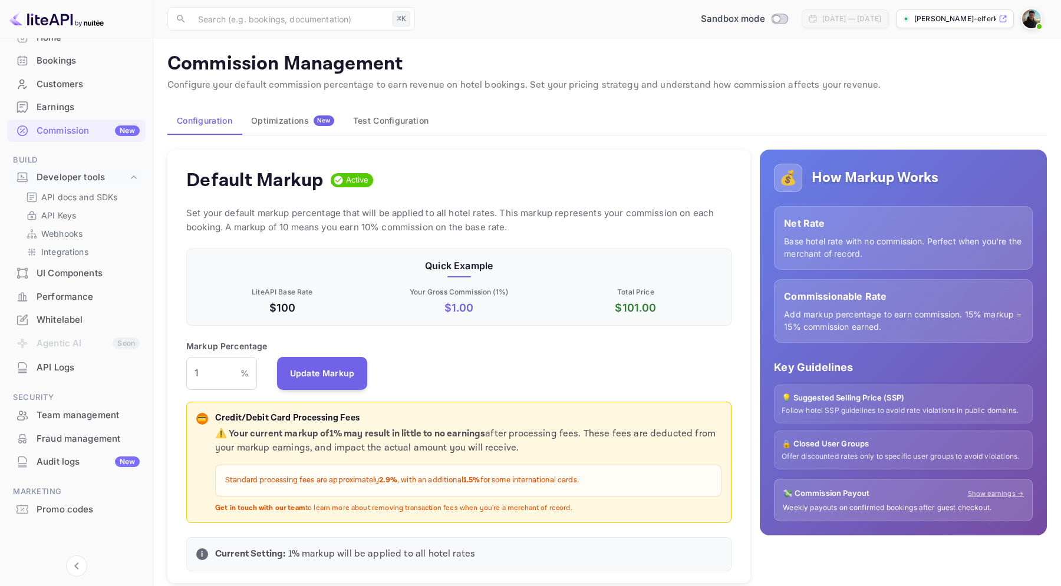
click at [883, 252] on p "Base hotel rate with no commission. Perfect when you're the merchant of record." at bounding box center [903, 247] width 239 height 25
click at [840, 334] on div "Commissionable Rate Add markup percentage to earn commission. 15% markup = 15% …" at bounding box center [903, 311] width 259 height 64
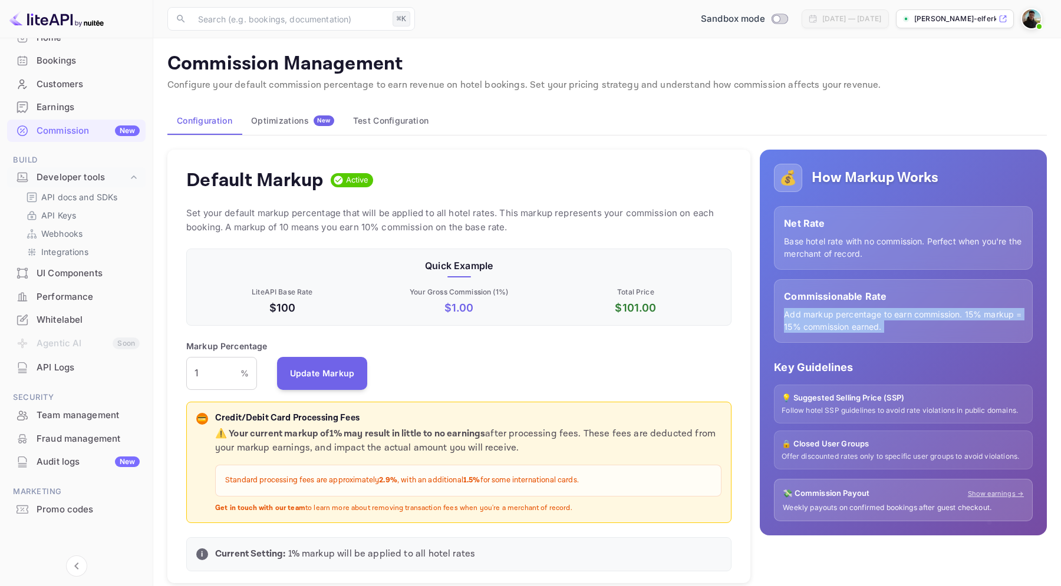
click at [840, 334] on div "Commissionable Rate Add markup percentage to earn commission. 15% markup = 15% …" at bounding box center [903, 311] width 259 height 64
click at [823, 417] on div "💡 Suggested Selling Price (SSP) Follow hotel SSP guidelines to avoid rate viola…" at bounding box center [903, 404] width 259 height 39
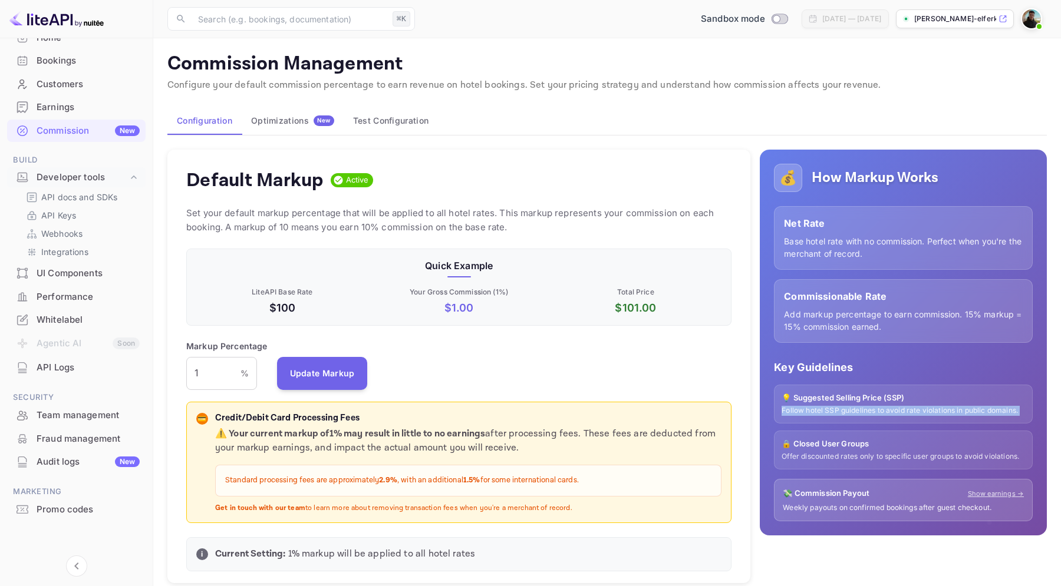
click at [823, 417] on div "💡 Suggested Selling Price (SSP) Follow hotel SSP guidelines to avoid rate viola…" at bounding box center [903, 404] width 259 height 39
click at [820, 457] on p "Offer discounted rates only to specific user groups to avoid violations." at bounding box center [903, 457] width 243 height 10
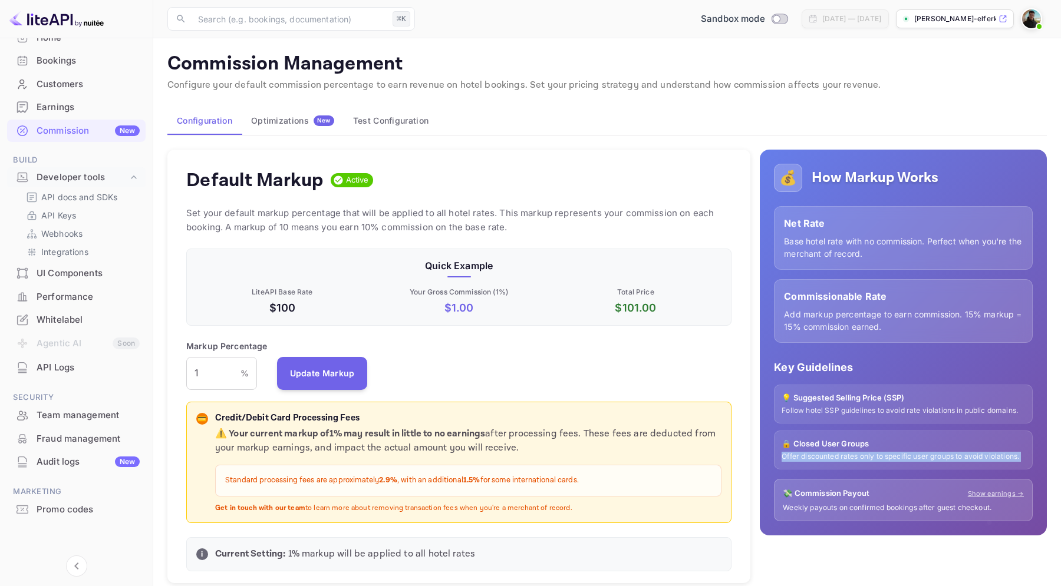
click at [820, 511] on p "Weekly payouts on confirmed bookings after guest checkout." at bounding box center [903, 508] width 241 height 10
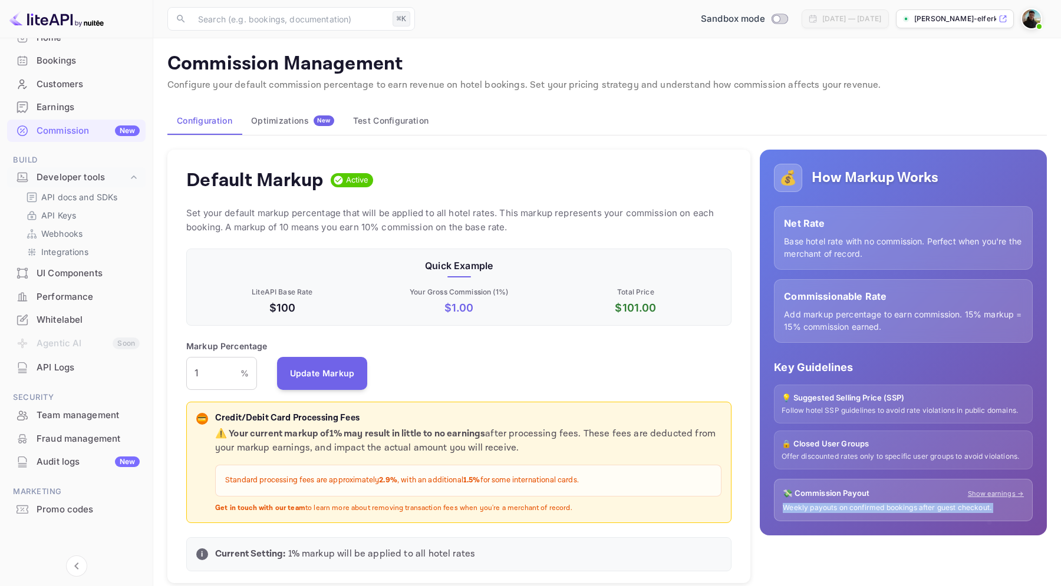
click at [97, 265] on div "UI Components" at bounding box center [76, 273] width 139 height 23
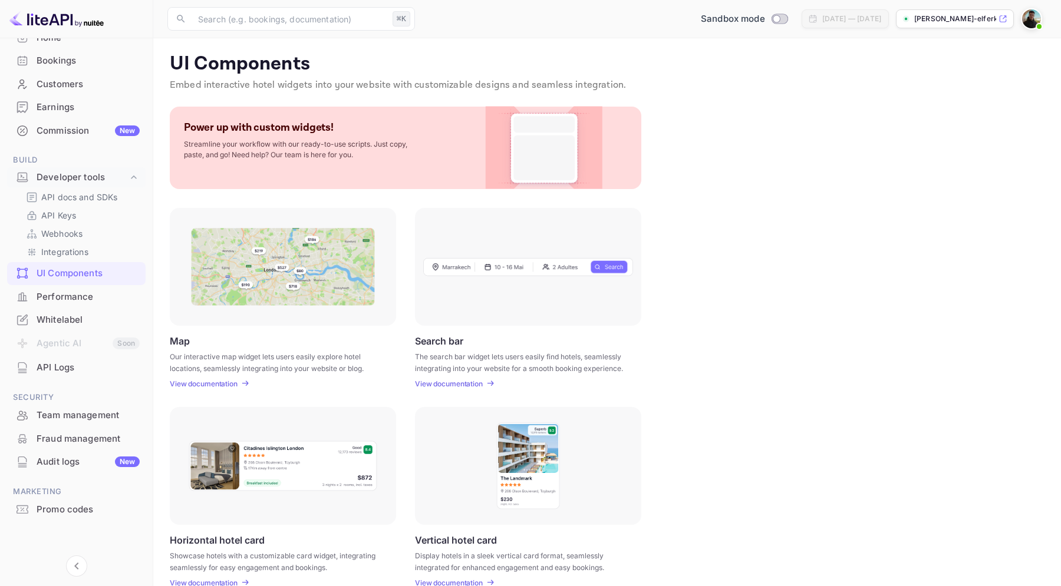
click at [795, 241] on div "Map Our interactive map widget lets users easily explore hotel locations, seaml…" at bounding box center [607, 298] width 875 height 180
click at [473, 82] on p "Embed interactive hotel widgets into your website with customizable designs and…" at bounding box center [607, 85] width 875 height 14
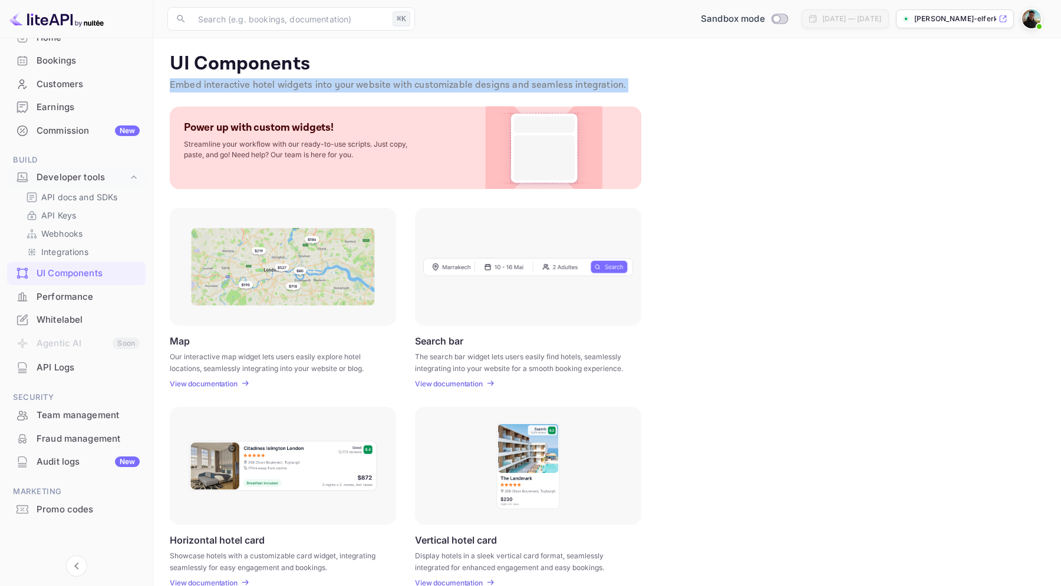
click at [669, 124] on div "Power up with custom widgets! Streamline your workflow with our ready-to-use sc…" at bounding box center [607, 148] width 875 height 83
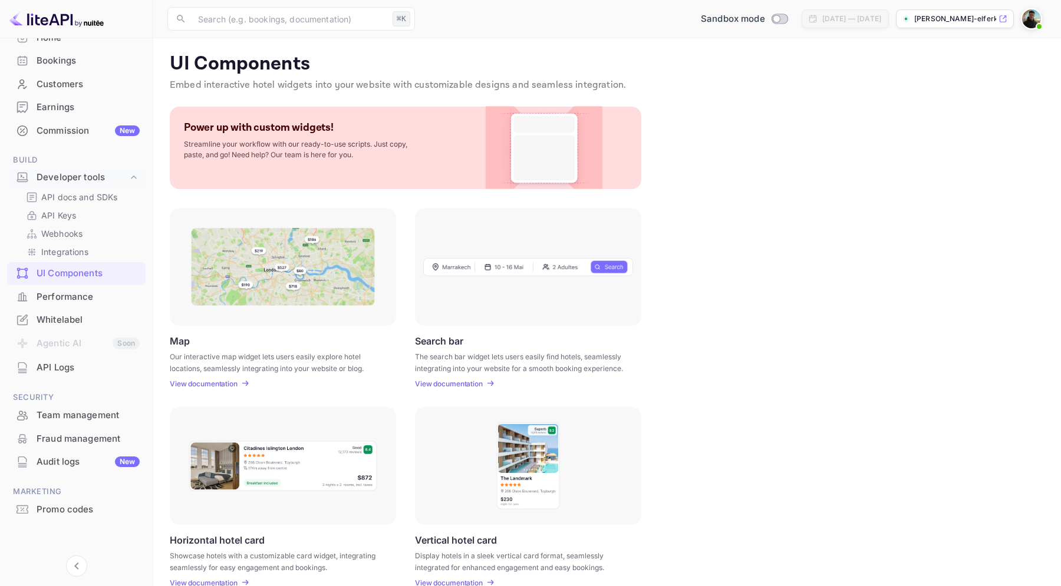
click at [582, 91] on p "Embed interactive hotel widgets into your website with customizable designs and…" at bounding box center [607, 85] width 875 height 14
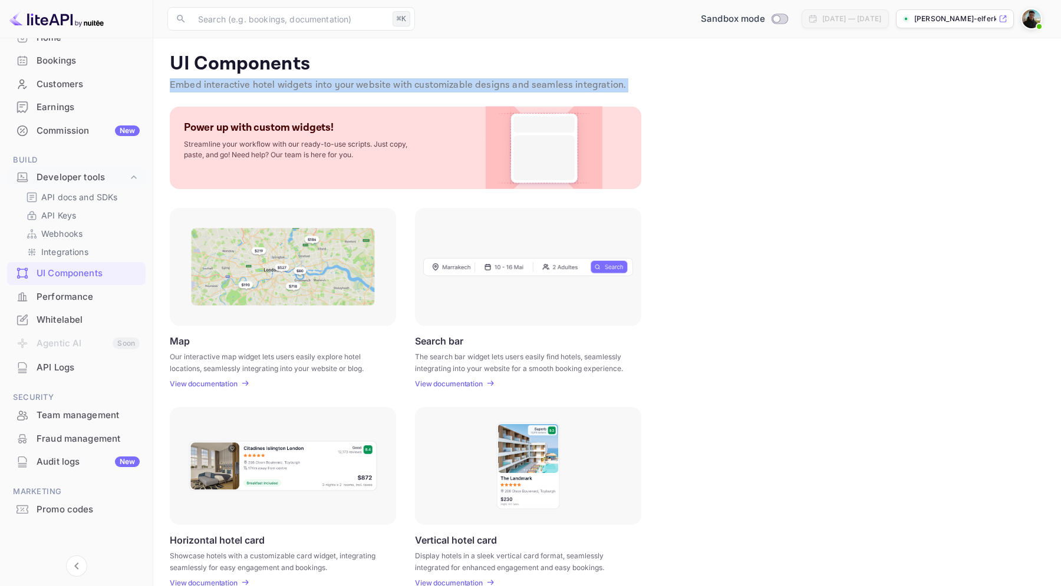
click at [706, 111] on div "Power up with custom widgets! Streamline your workflow with our ready-to-use sc…" at bounding box center [607, 148] width 875 height 83
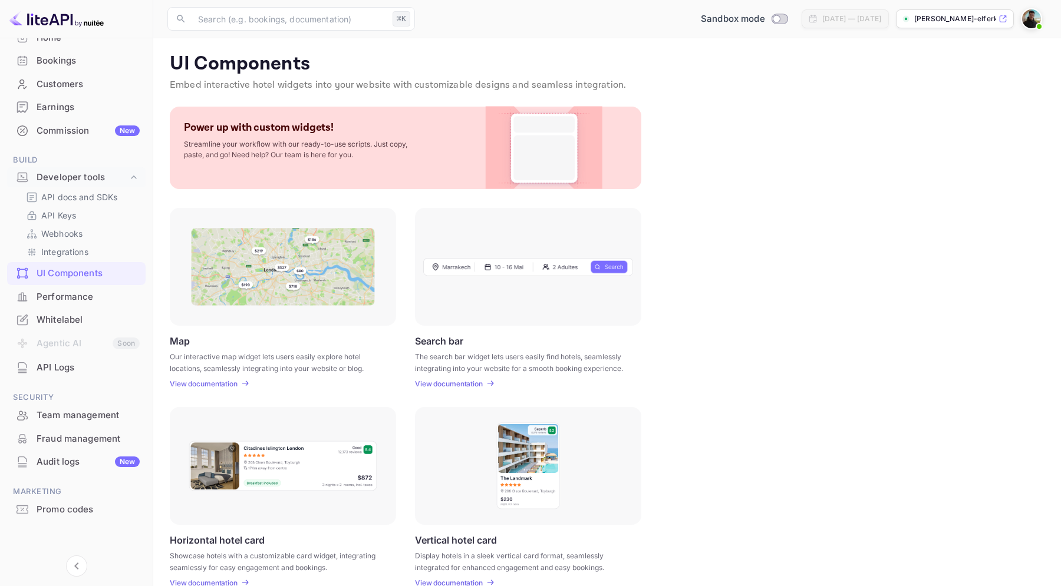
click at [90, 133] on div "Commission New" at bounding box center [88, 131] width 103 height 14
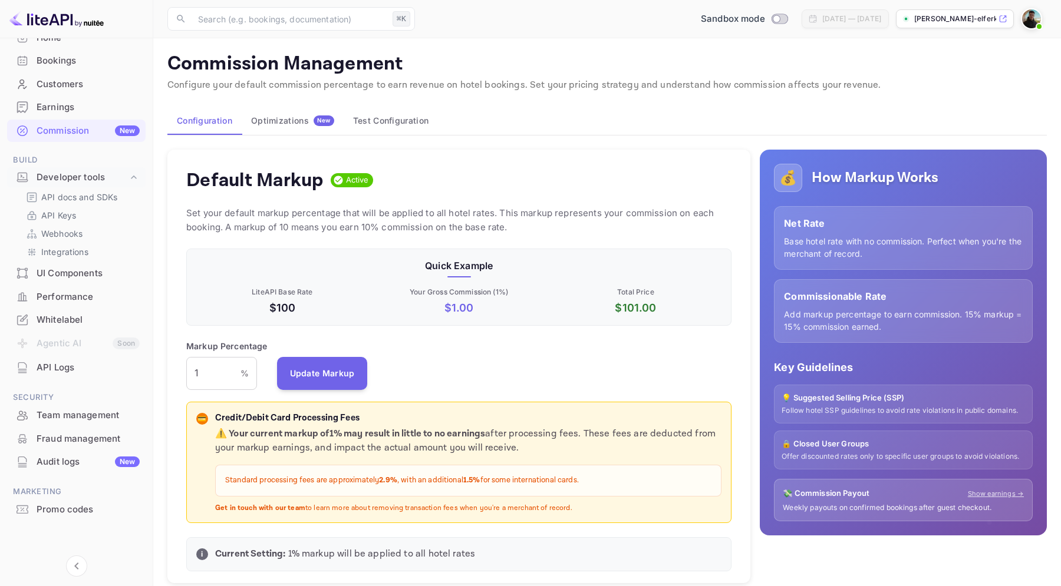
scroll to position [209, 545]
click at [875, 315] on p "Add markup percentage to earn commission. 15% markup = 15% commission earned." at bounding box center [903, 320] width 239 height 25
click at [873, 249] on p "Base hotel rate with no commission. Perfect when you're the merchant of record." at bounding box center [903, 247] width 239 height 25
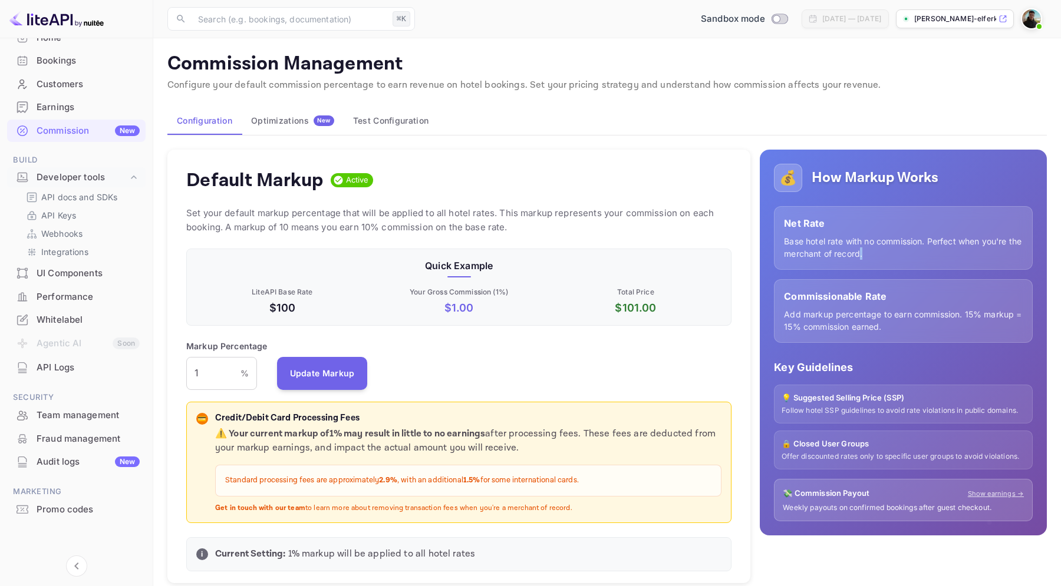
click at [873, 249] on p "Base hotel rate with no commission. Perfect when you're the merchant of record." at bounding box center [903, 247] width 239 height 25
click at [876, 190] on div "💰 How Markup Works" at bounding box center [903, 178] width 259 height 28
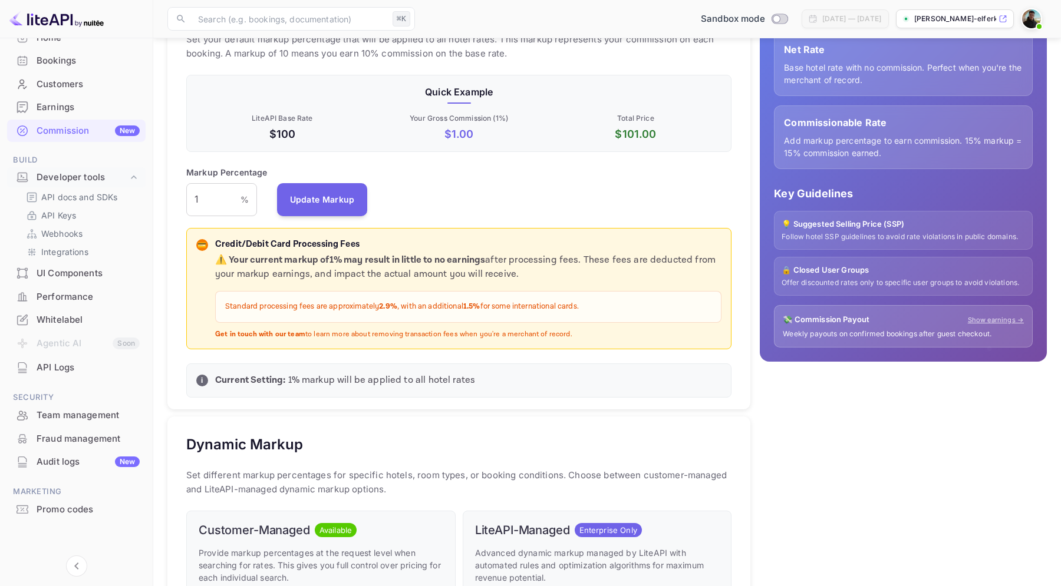
scroll to position [200, 0]
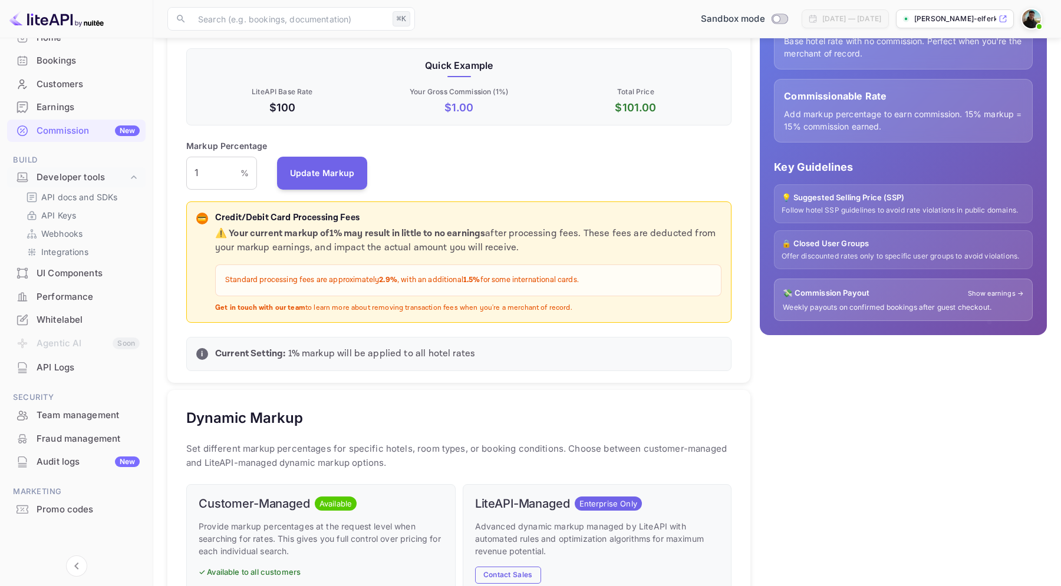
click at [1001, 290] on link "Show earnings →" at bounding box center [996, 294] width 56 height 10
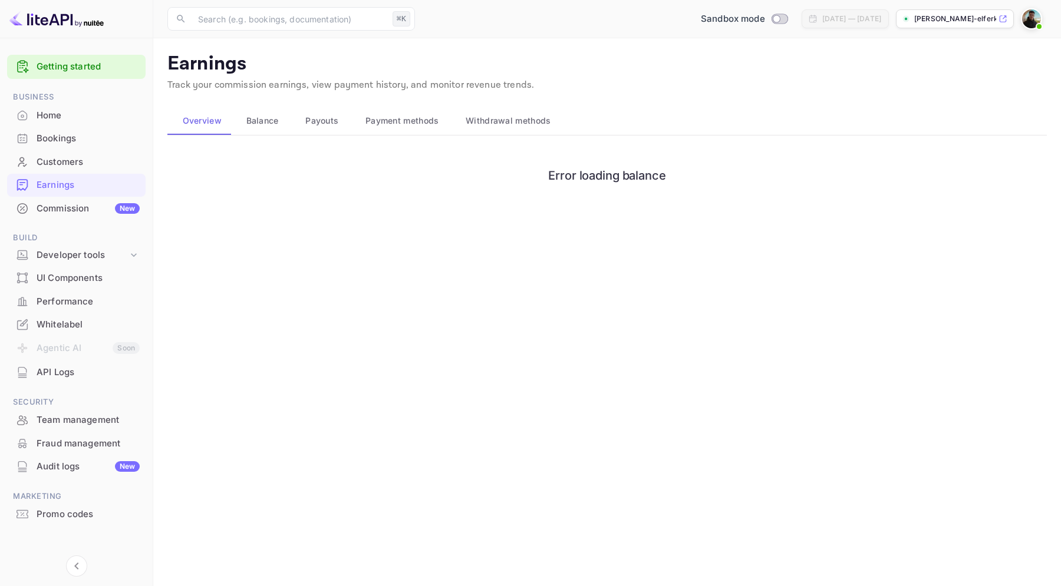
click at [262, 119] on span "Balance" at bounding box center [262, 121] width 32 height 14
click at [231, 121] on button "Balance" at bounding box center [261, 121] width 60 height 28
click at [213, 121] on span "Overview" at bounding box center [202, 121] width 39 height 14
click at [248, 124] on span "Balance" at bounding box center [262, 121] width 32 height 14
click at [329, 121] on span "Payouts" at bounding box center [321, 121] width 33 height 14
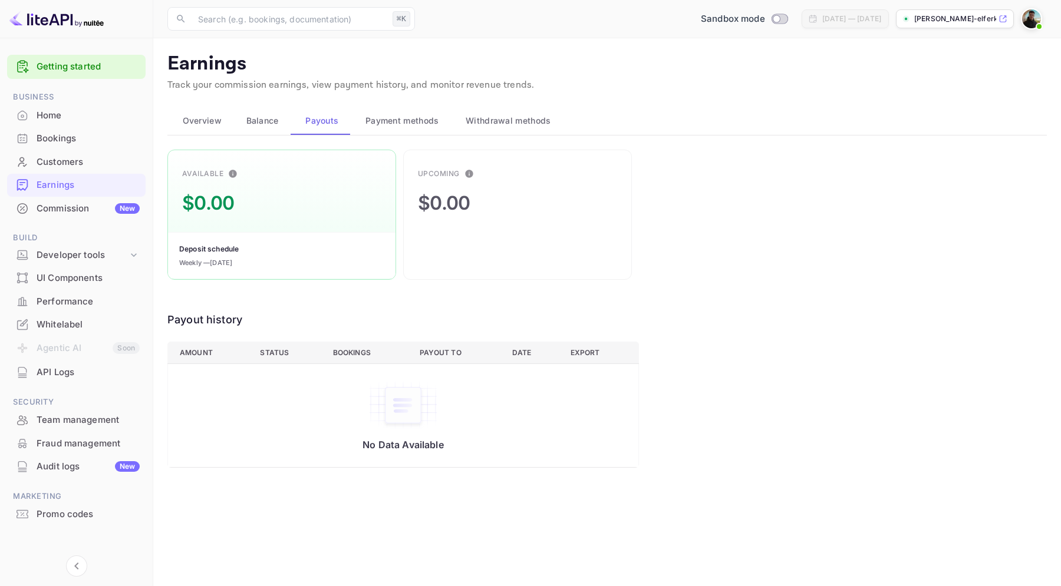
click at [396, 118] on span "Payment methods" at bounding box center [402, 121] width 74 height 14
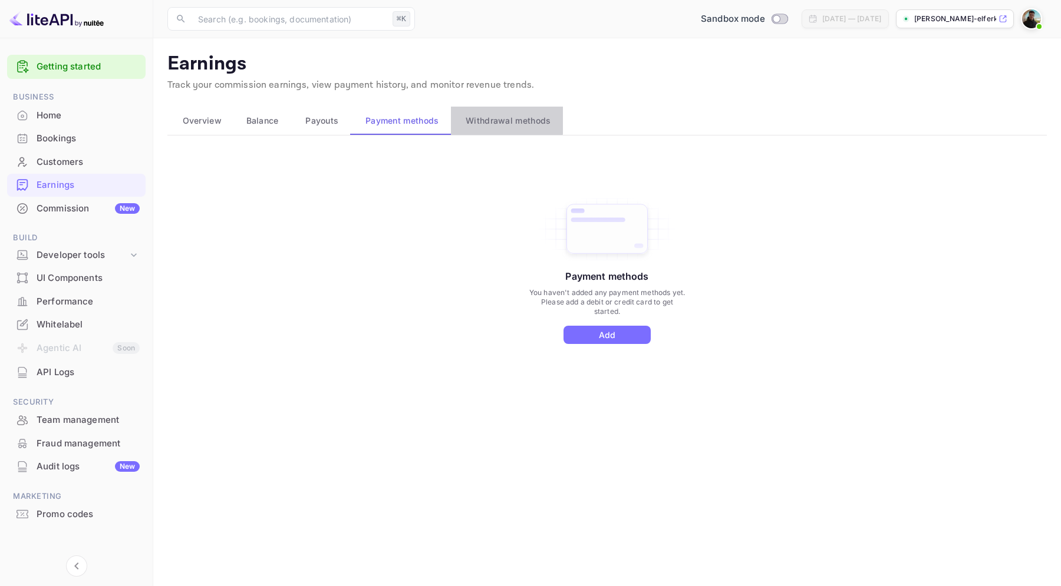
click at [499, 115] on span "Withdrawal methods" at bounding box center [508, 121] width 85 height 14
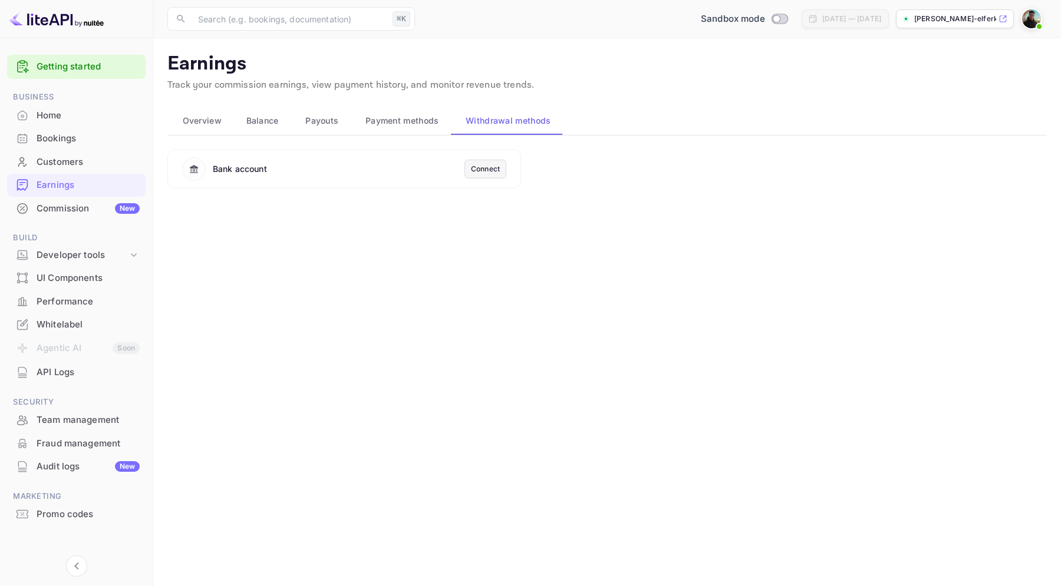
click at [284, 120] on button "Balance" at bounding box center [261, 121] width 60 height 28
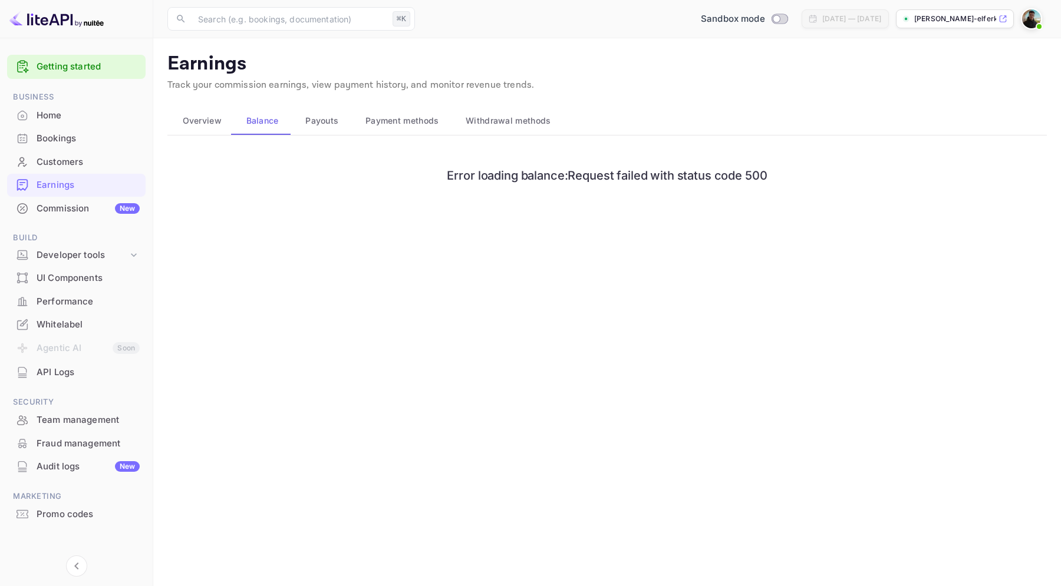
click at [111, 118] on div "Home" at bounding box center [88, 116] width 103 height 14
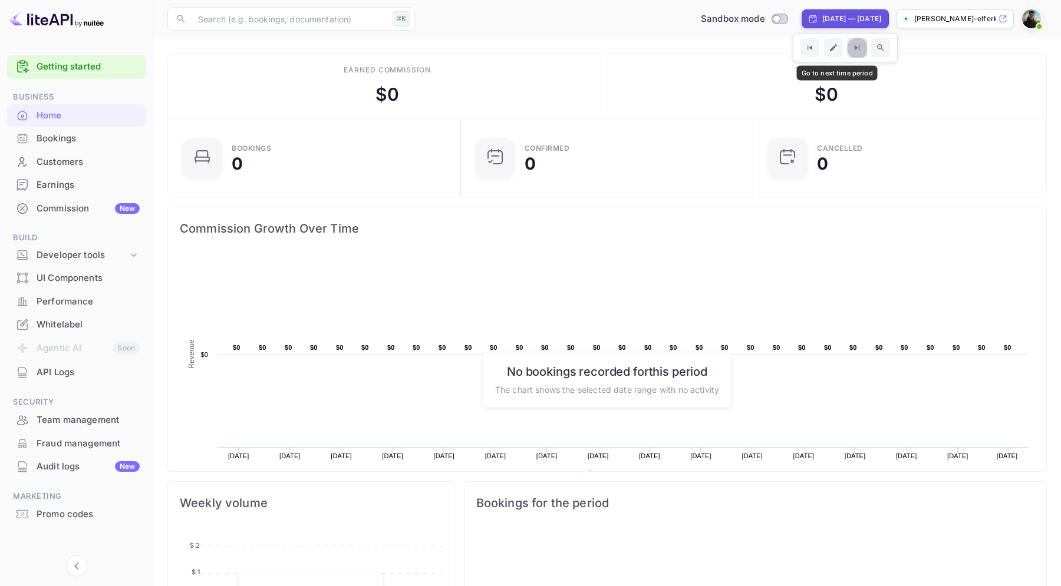
click at [847, 53] on button "Go to next time period" at bounding box center [857, 48] width 20 height 20
click at [61, 140] on div "Bookings" at bounding box center [88, 139] width 103 height 14
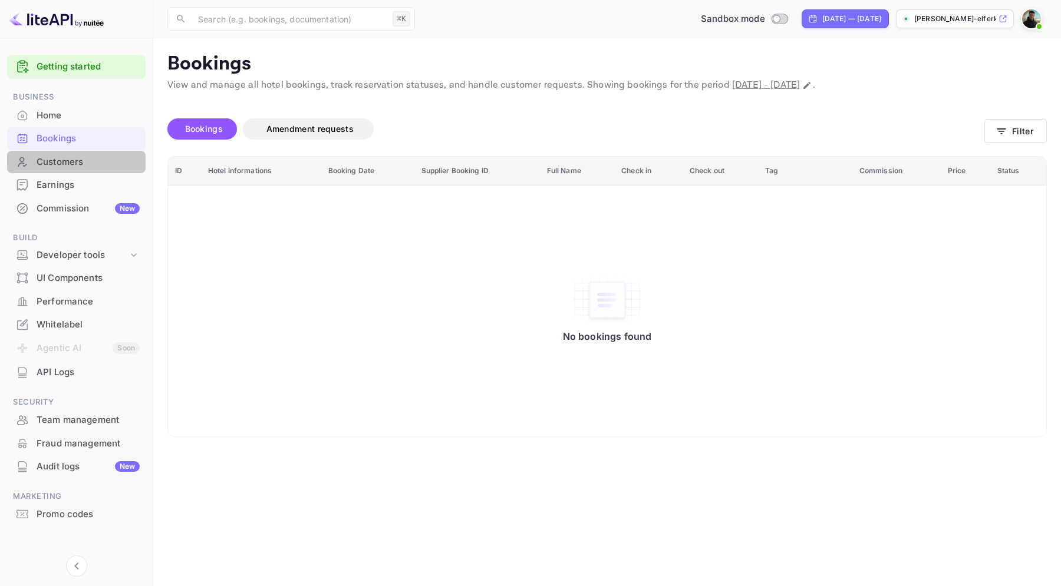
click at [74, 172] on div "Customers" at bounding box center [76, 162] width 139 height 23
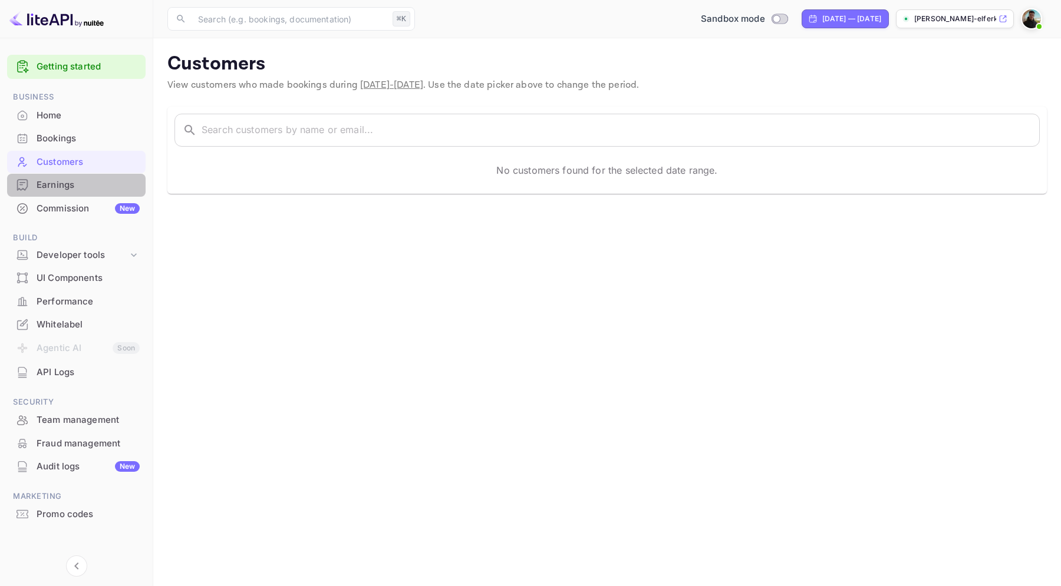
click at [70, 186] on div "Earnings" at bounding box center [88, 186] width 103 height 14
